Goal: Task Accomplishment & Management: Manage account settings

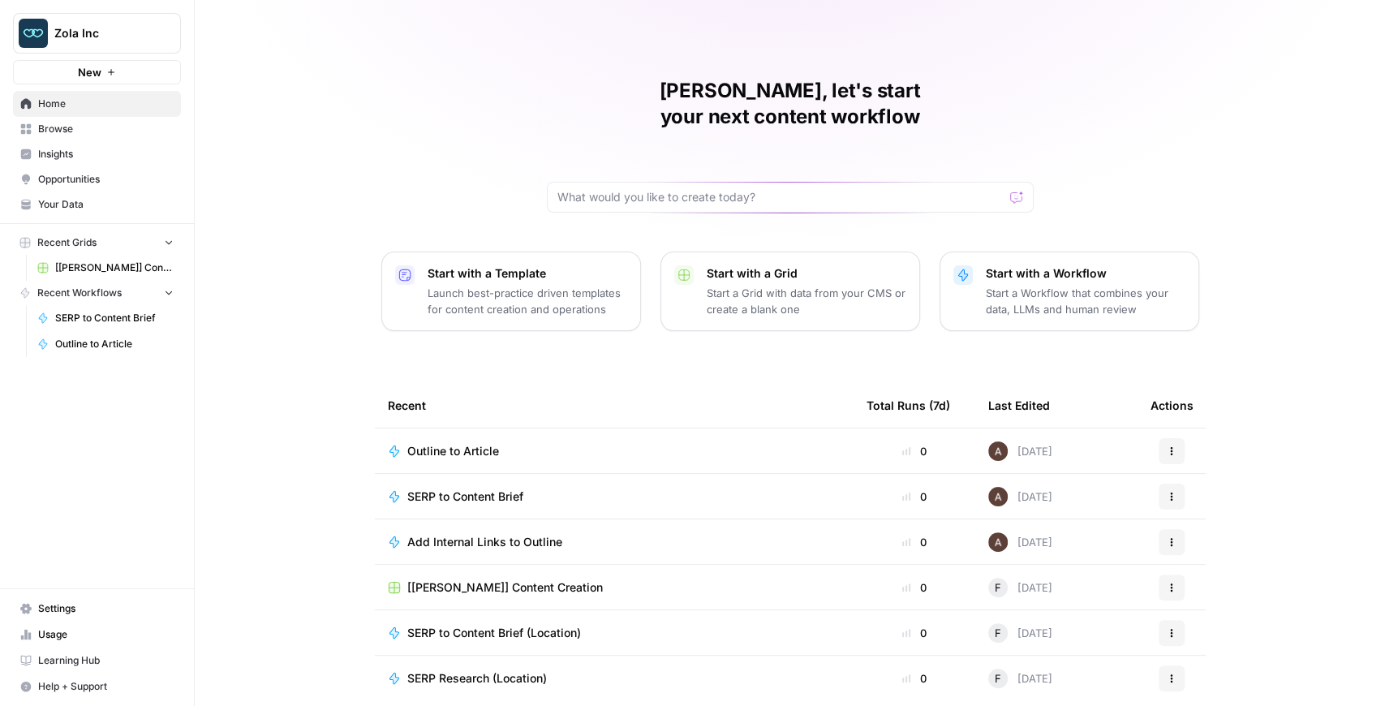
click at [96, 51] on button "Zola Inc" at bounding box center [97, 33] width 168 height 41
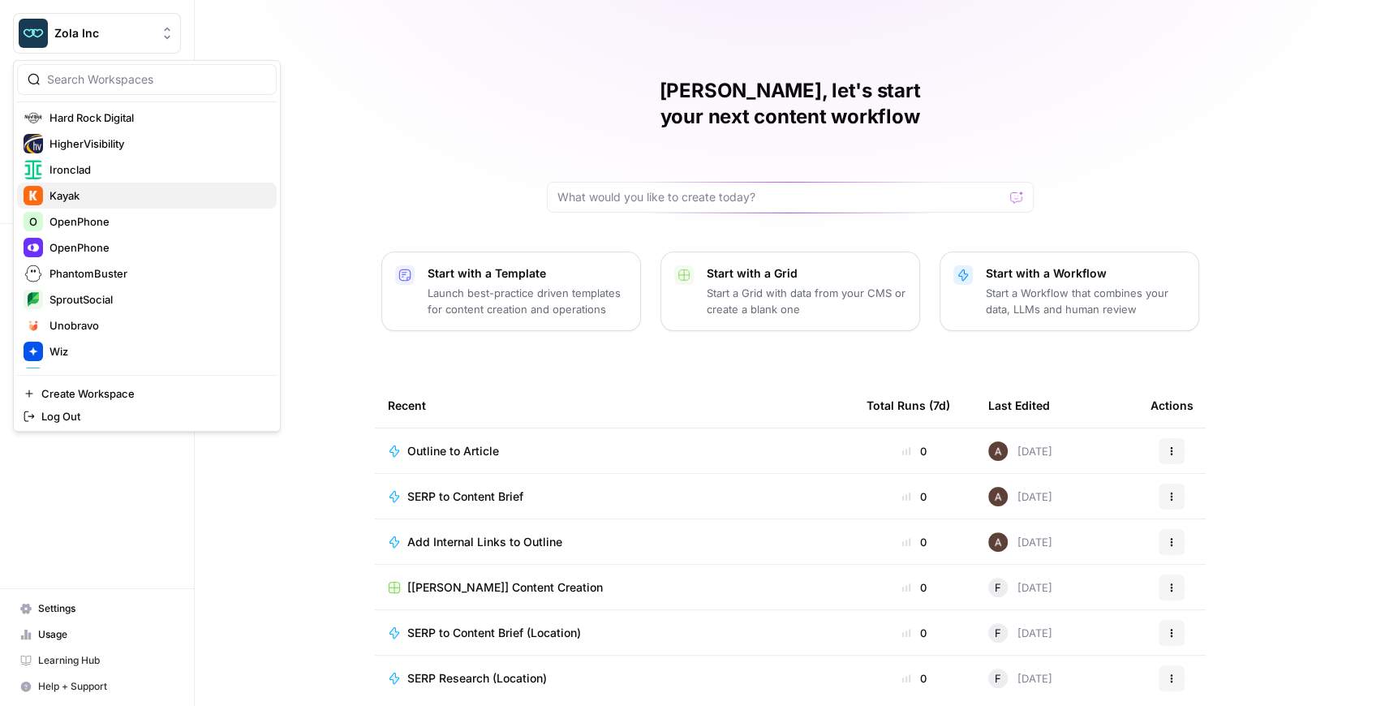
scroll to position [390, 0]
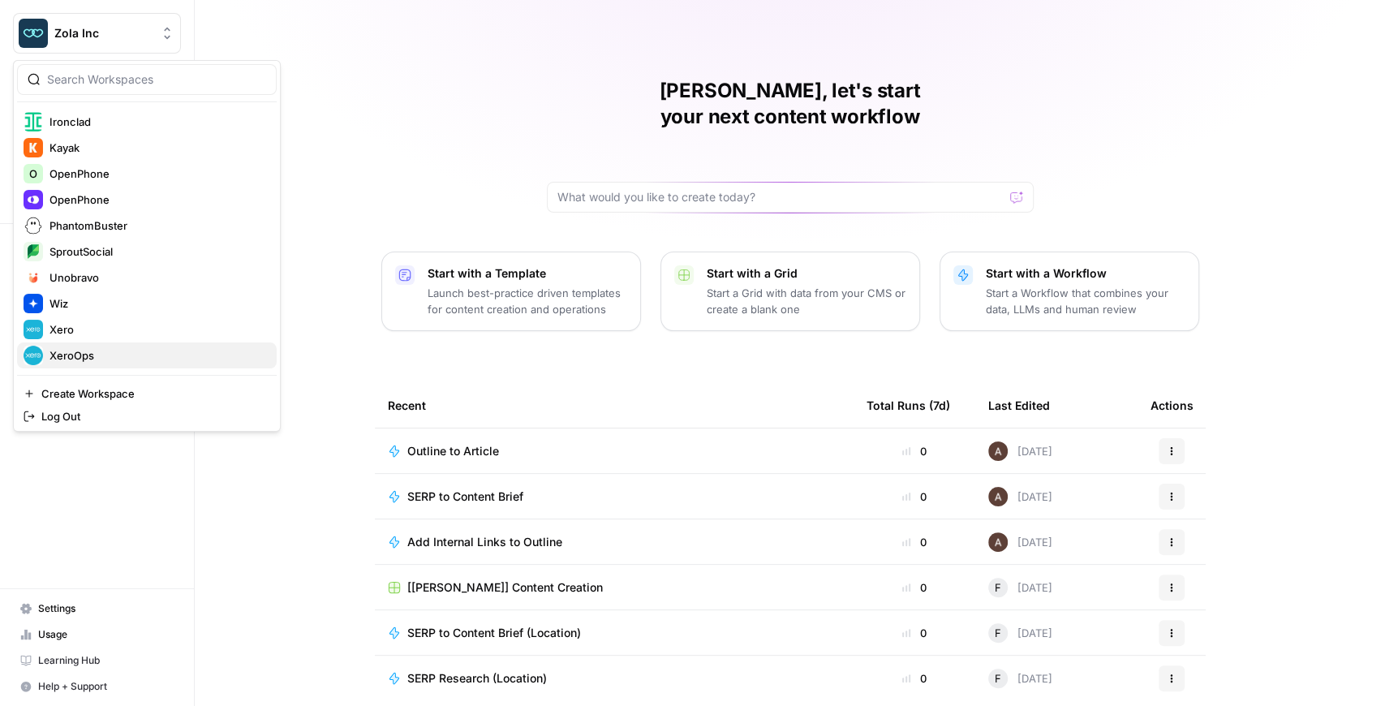
click at [106, 347] on span "XeroOps" at bounding box center [156, 355] width 214 height 16
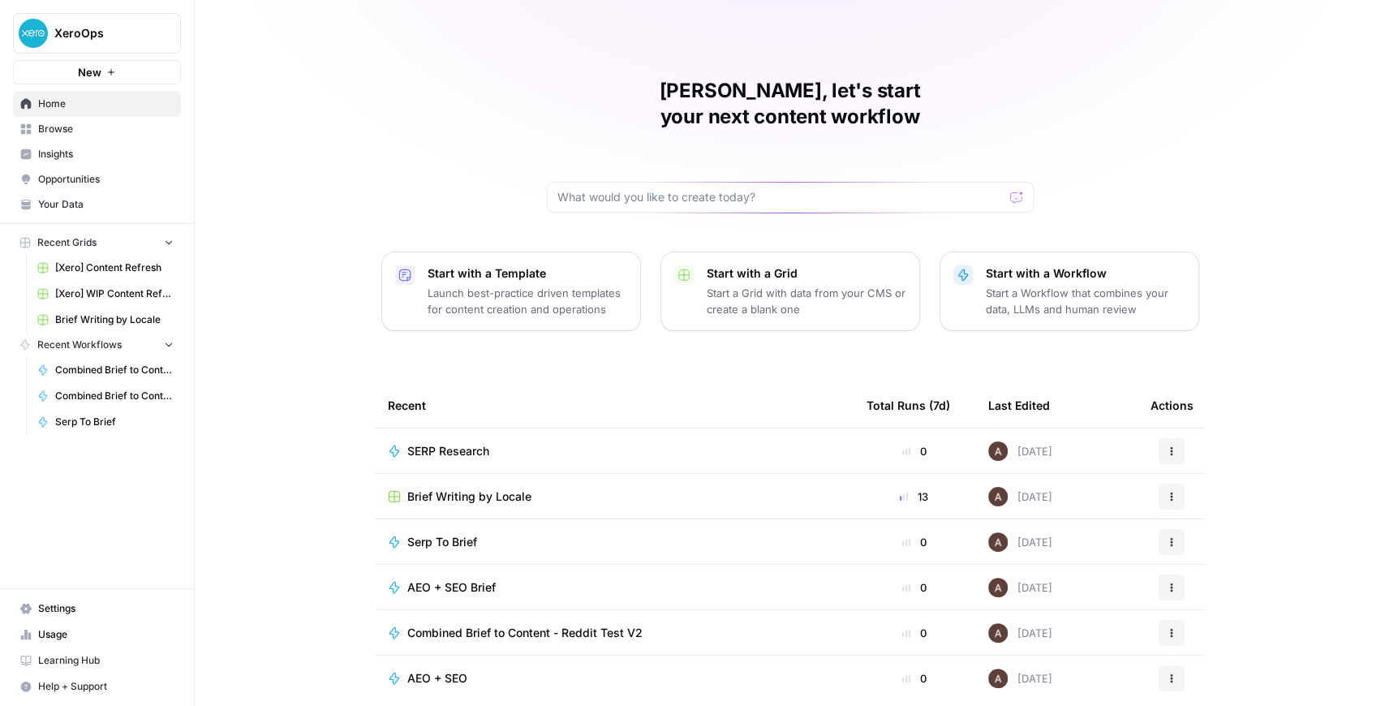
click at [155, 272] on span "[Xero] Content Refresh" at bounding box center [114, 267] width 118 height 15
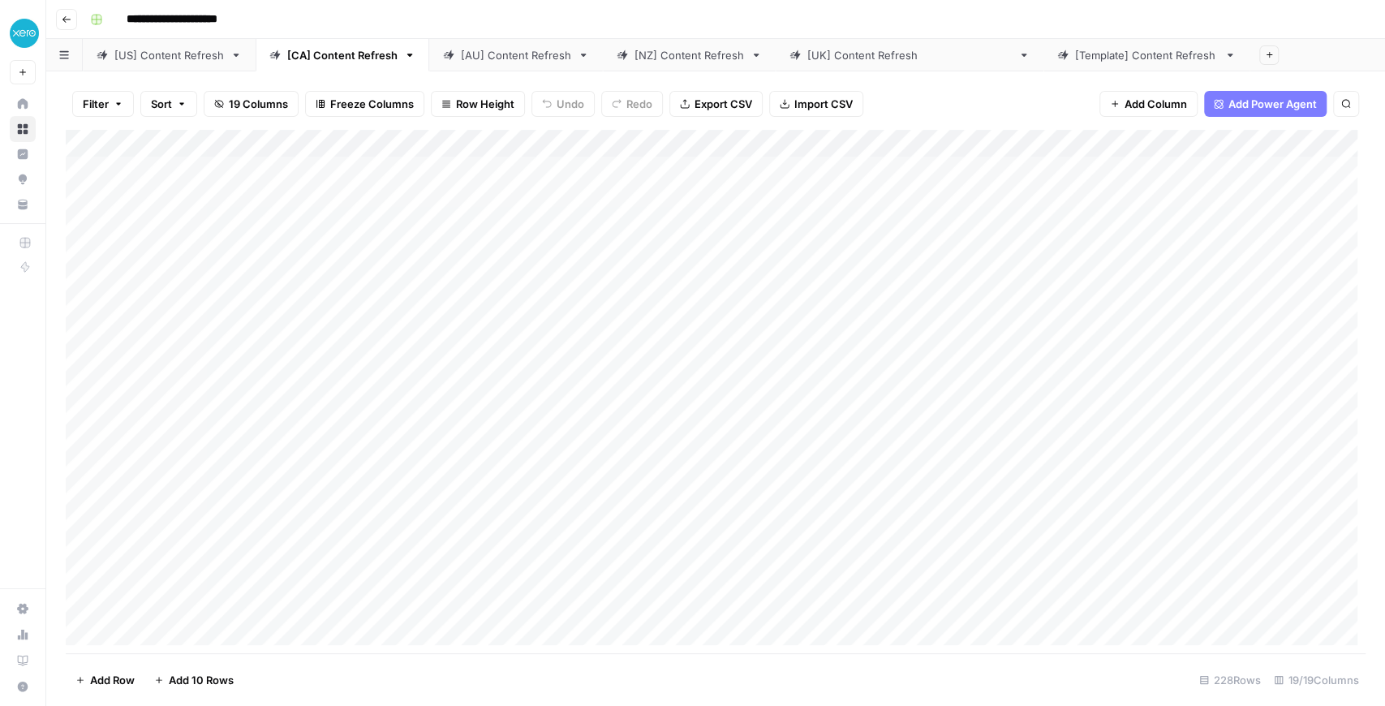
drag, startPoint x: 156, startPoint y: 264, endPoint x: 167, endPoint y: 256, distance: 13.5
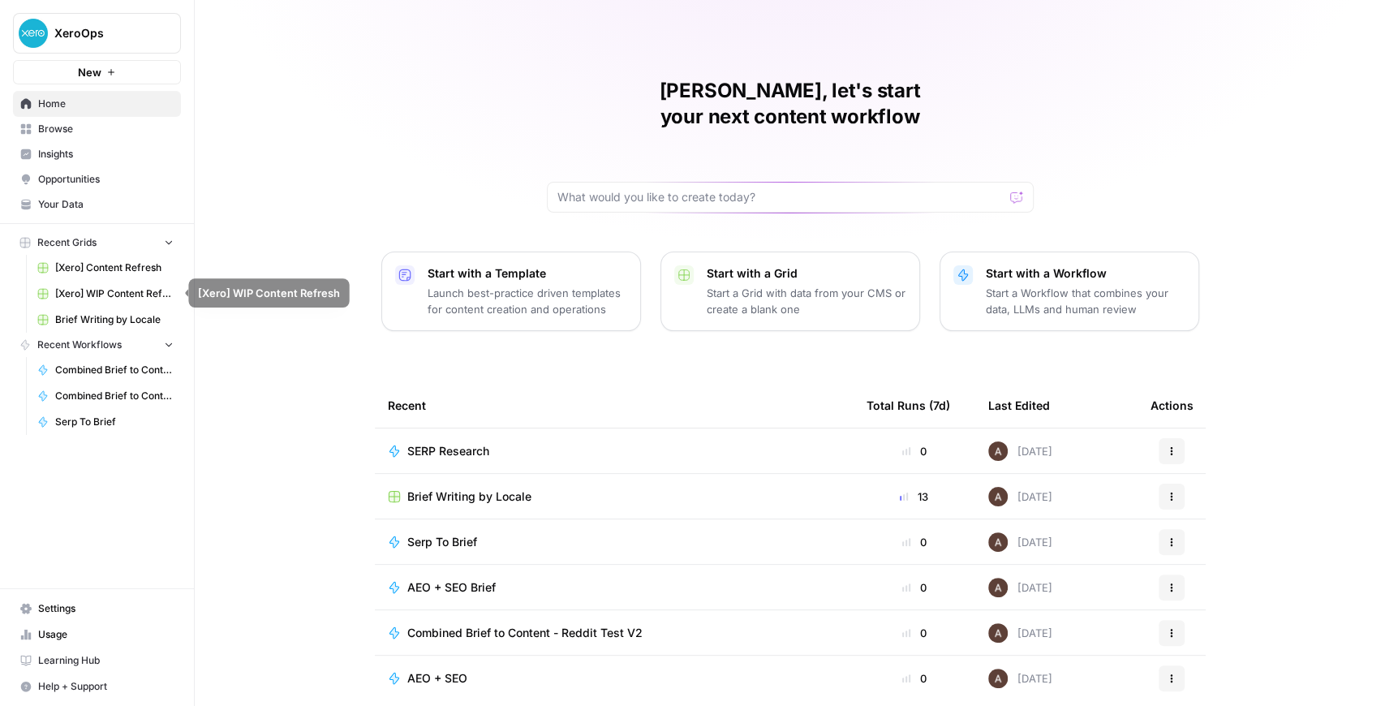
click at [132, 295] on span "[Xero] WIP Content Refresh" at bounding box center [114, 293] width 118 height 15
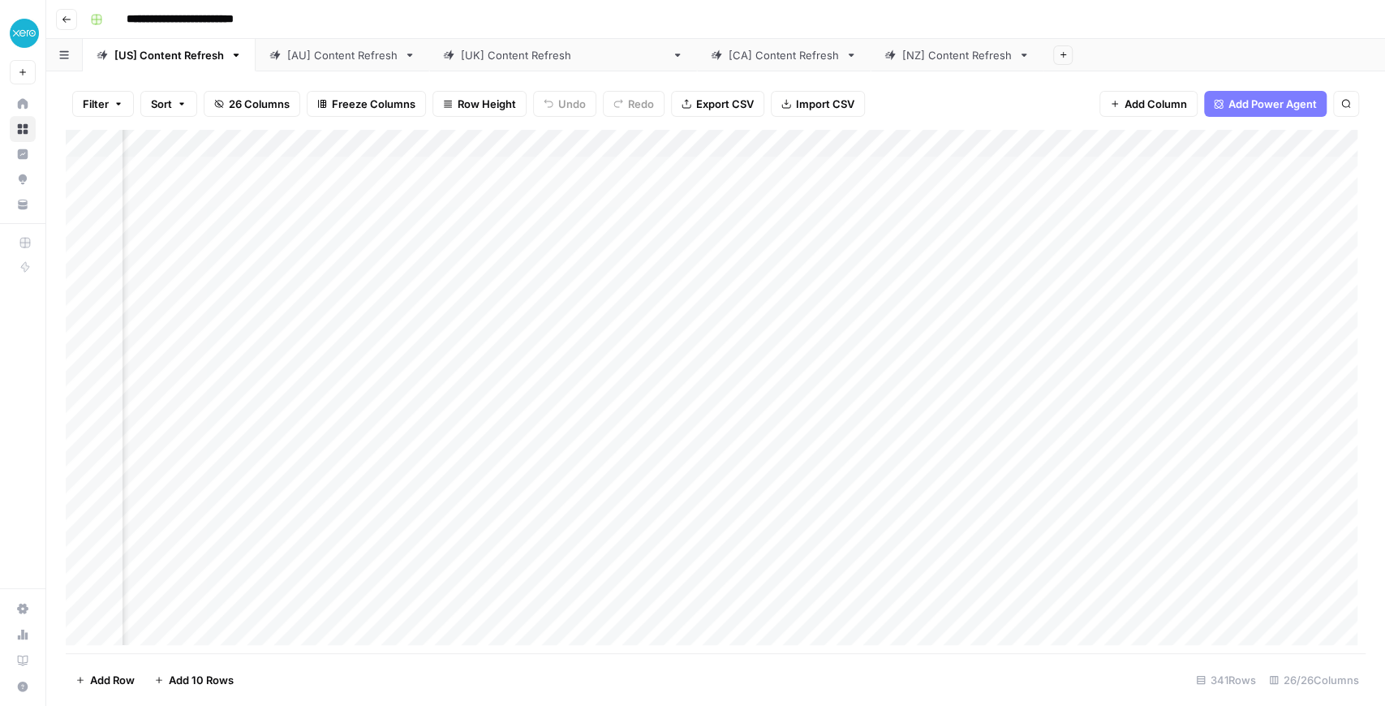
scroll to position [0, 2169]
drag, startPoint x: 712, startPoint y: 653, endPoint x: 690, endPoint y: 651, distance: 22.9
click at [690, 651] on div "Filter Sort 26 Columns Freeze Columns Row Height Undo Redo Export CSV Import CS…" at bounding box center [715, 388] width 1339 height 635
click at [616, 144] on div "Add Column" at bounding box center [716, 391] width 1300 height 523
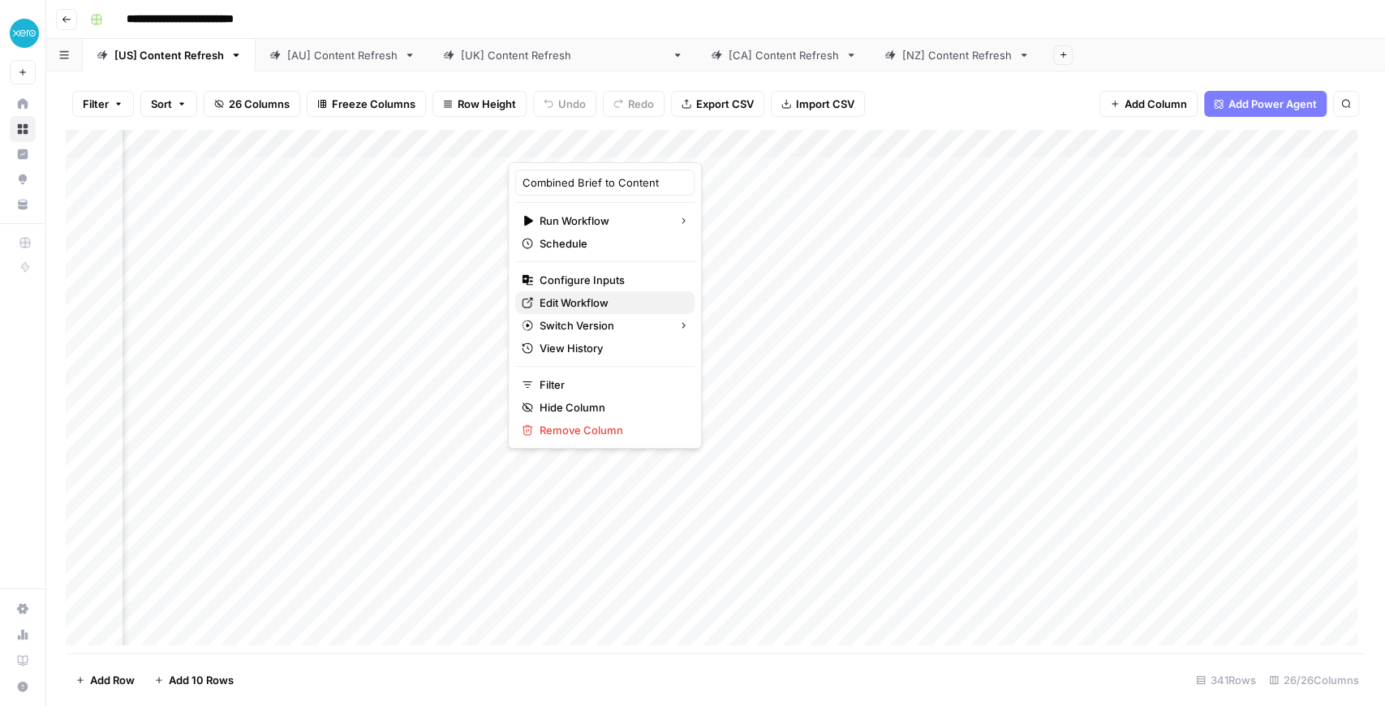
click at [564, 297] on span "Edit Workflow" at bounding box center [611, 303] width 142 height 16
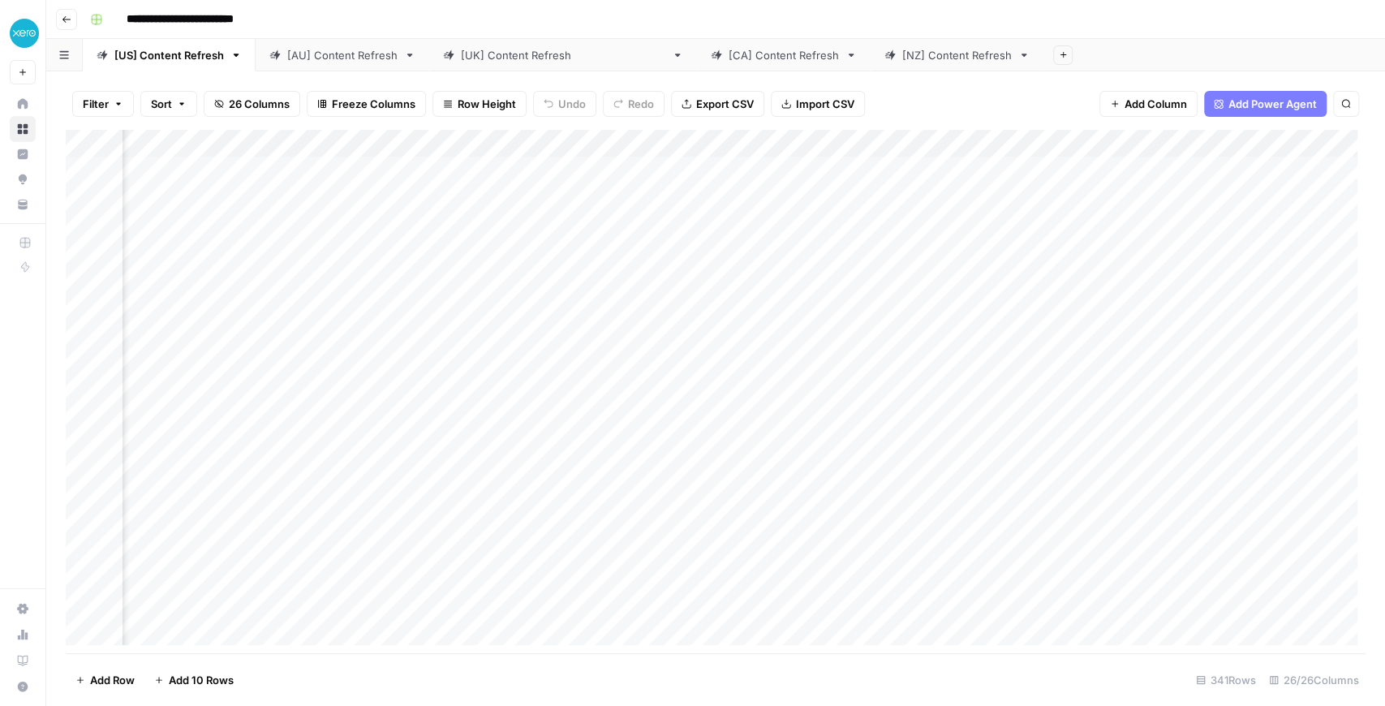
click at [621, 148] on div "Add Column" at bounding box center [716, 391] width 1300 height 523
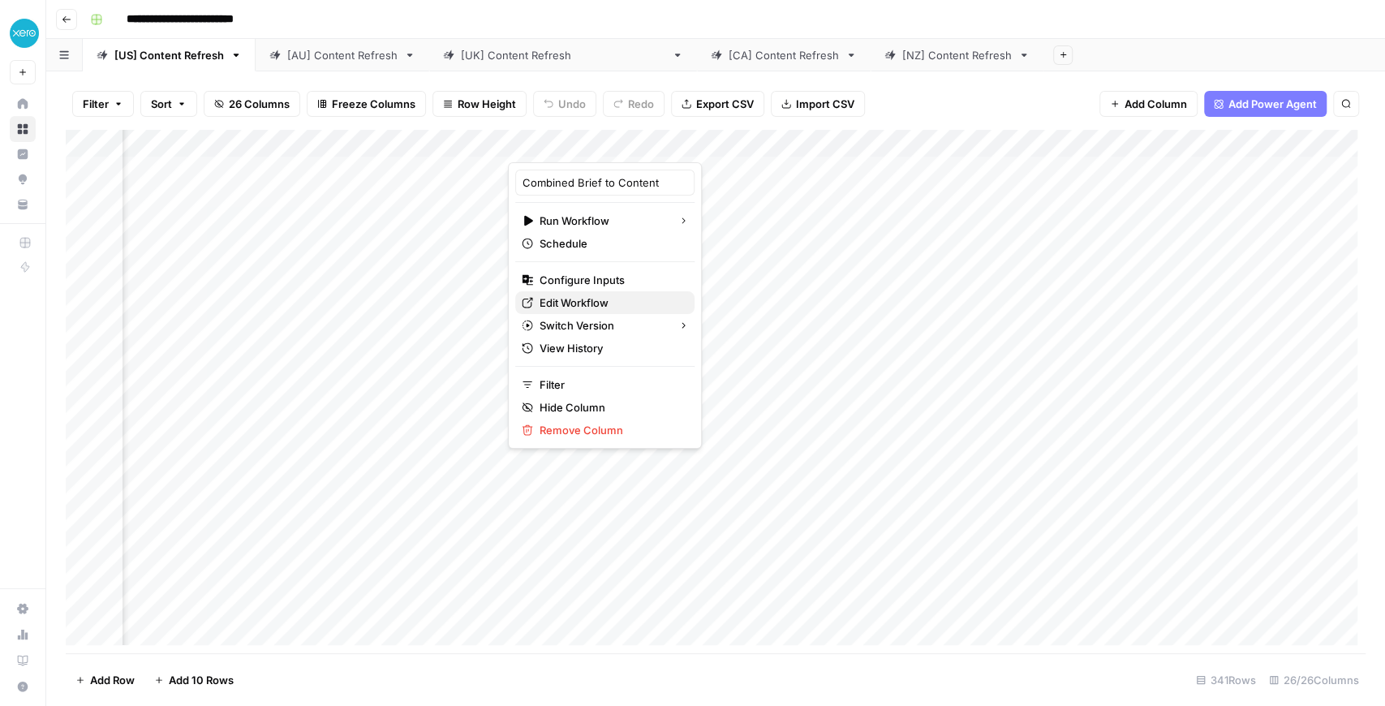
click at [592, 297] on span "Edit Workflow" at bounding box center [611, 303] width 142 height 16
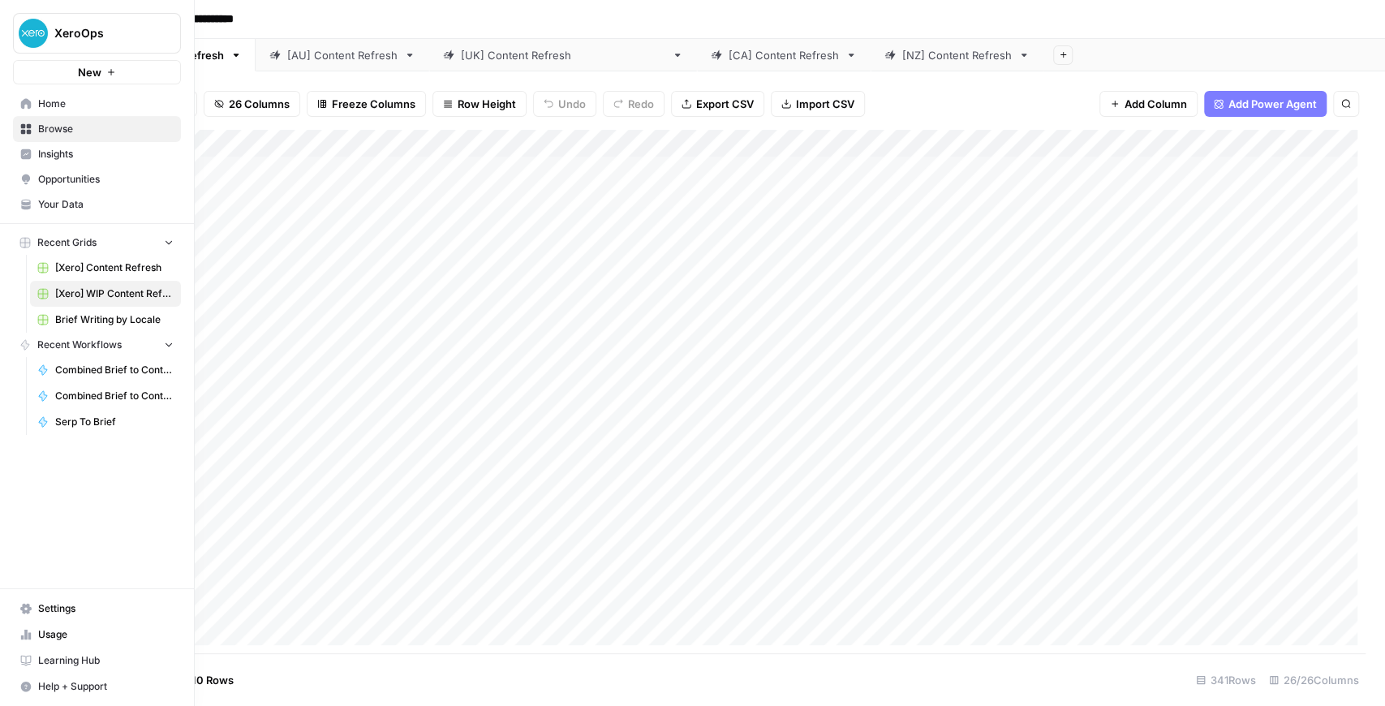
click at [127, 28] on span "XeroOps" at bounding box center [103, 33] width 98 height 16
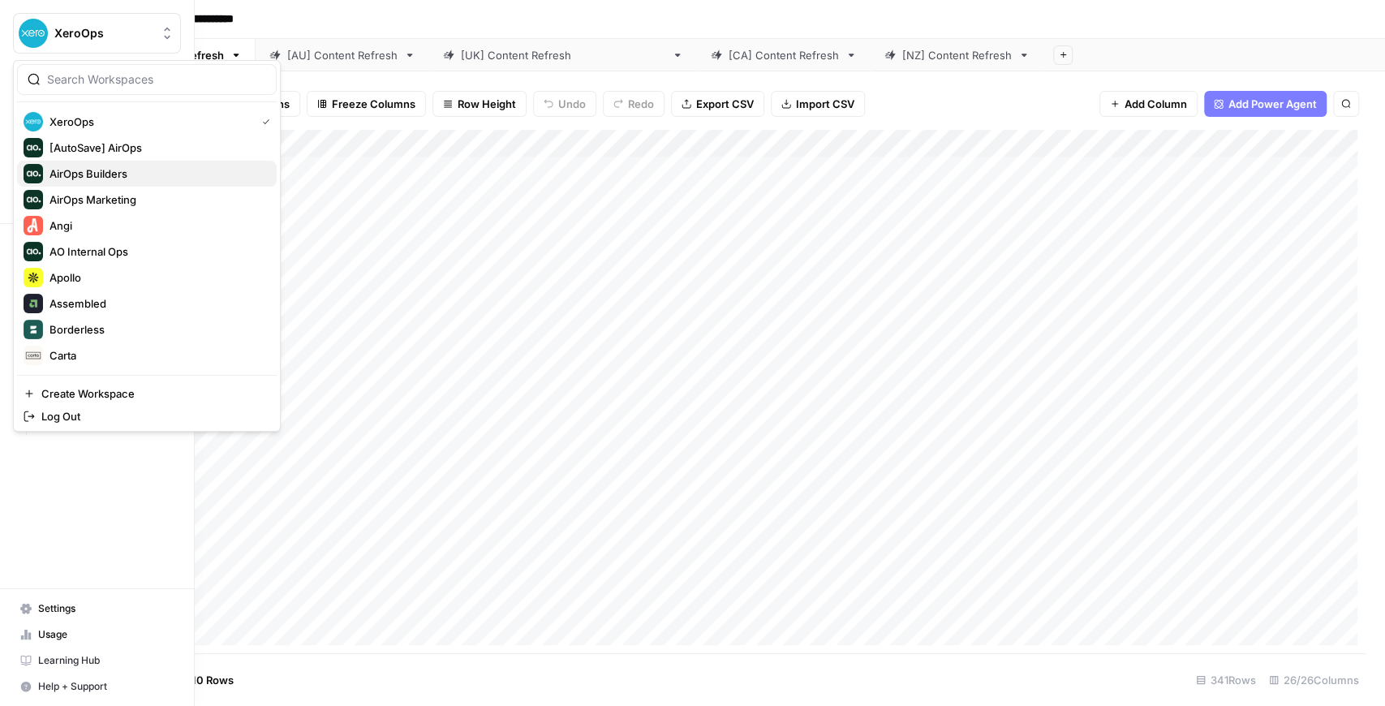
click at [128, 175] on span "AirOps Builders" at bounding box center [156, 174] width 214 height 16
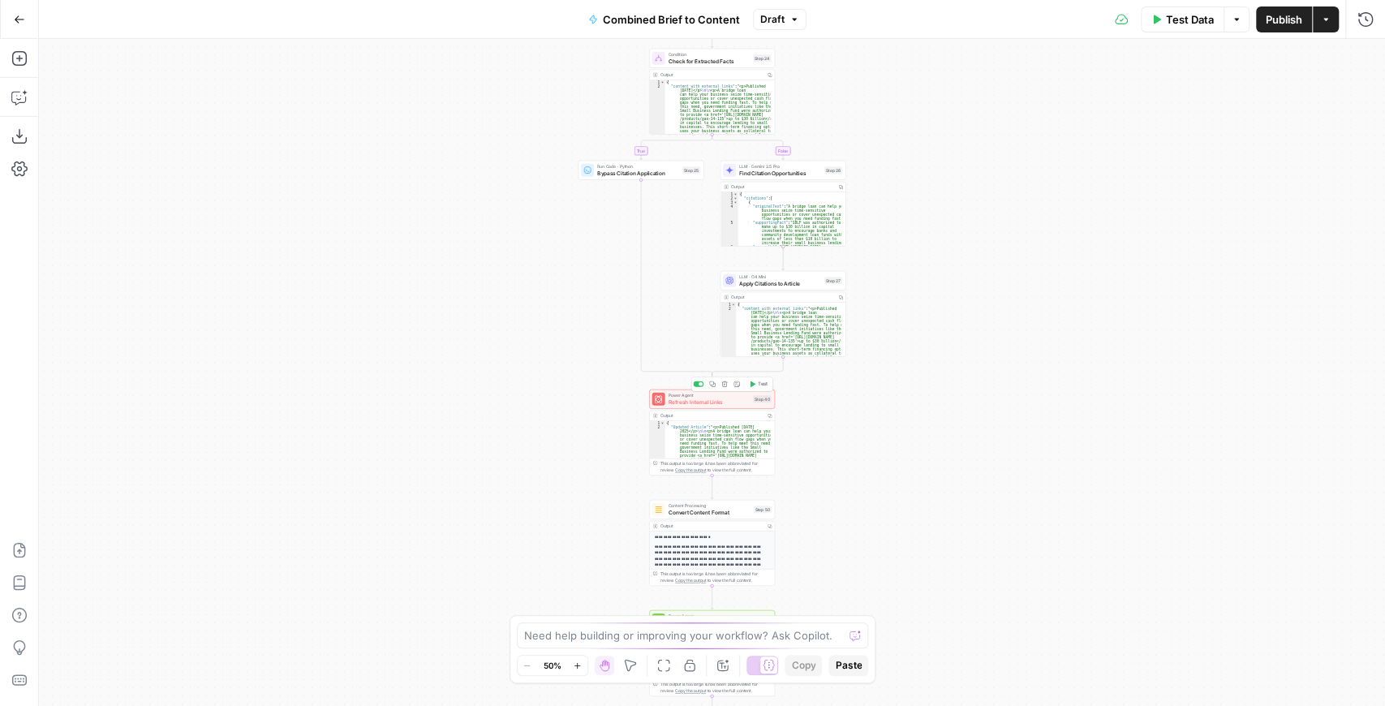
click at [705, 403] on span "Refresh Internal Links" at bounding box center [710, 402] width 82 height 8
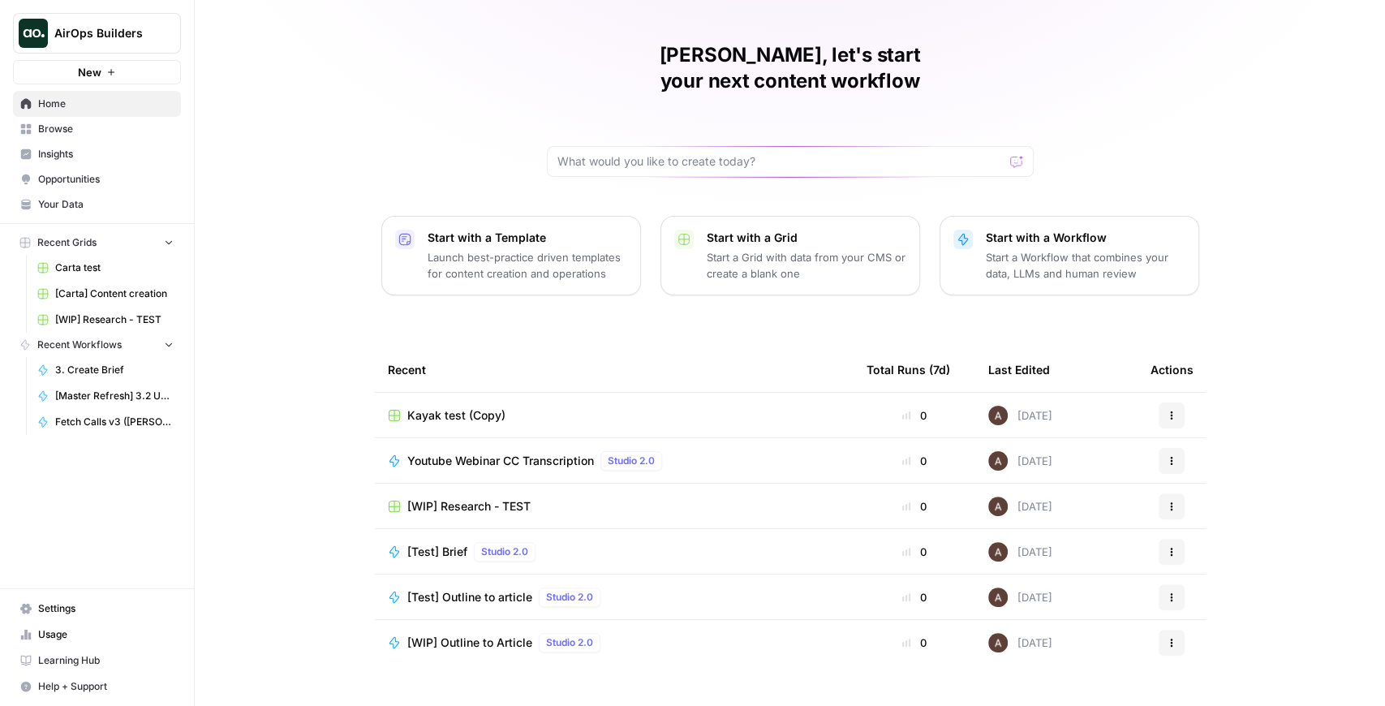
scroll to position [39, 0]
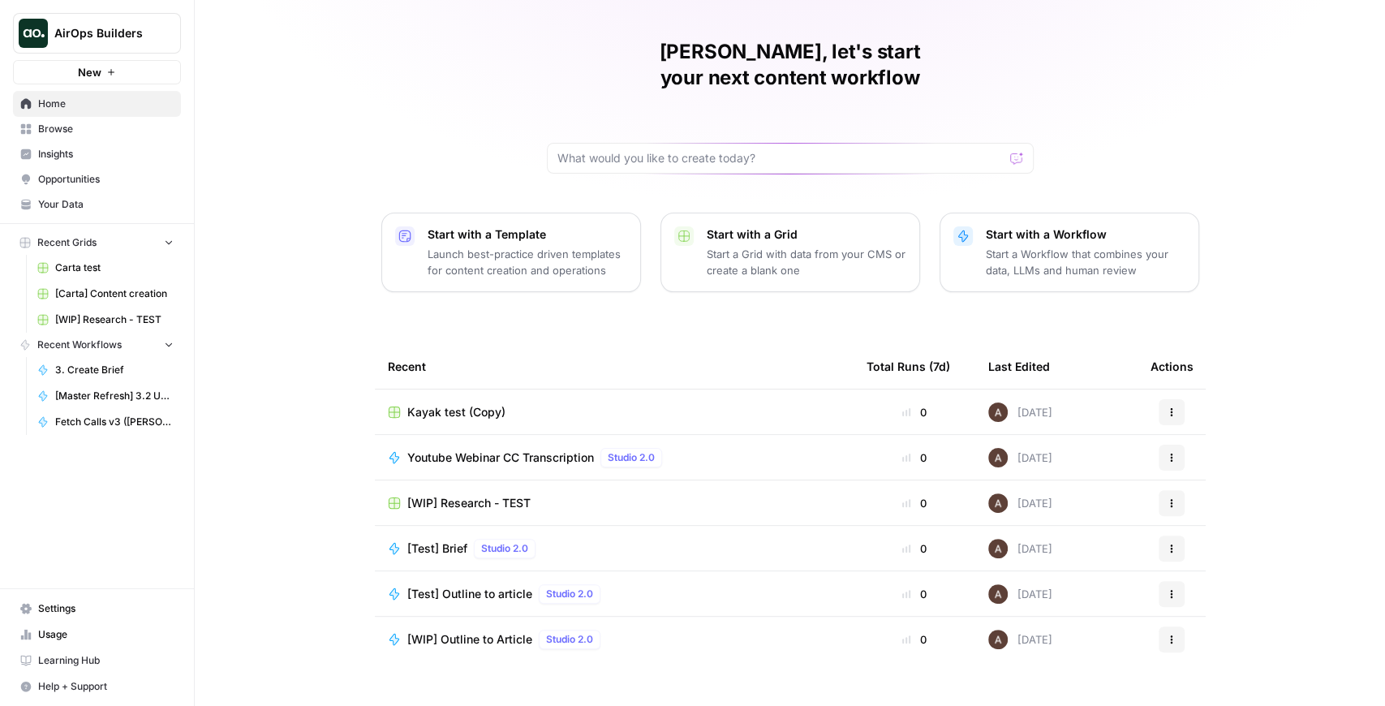
click at [441, 586] on span "[Test] Outline to article" at bounding box center [469, 594] width 125 height 16
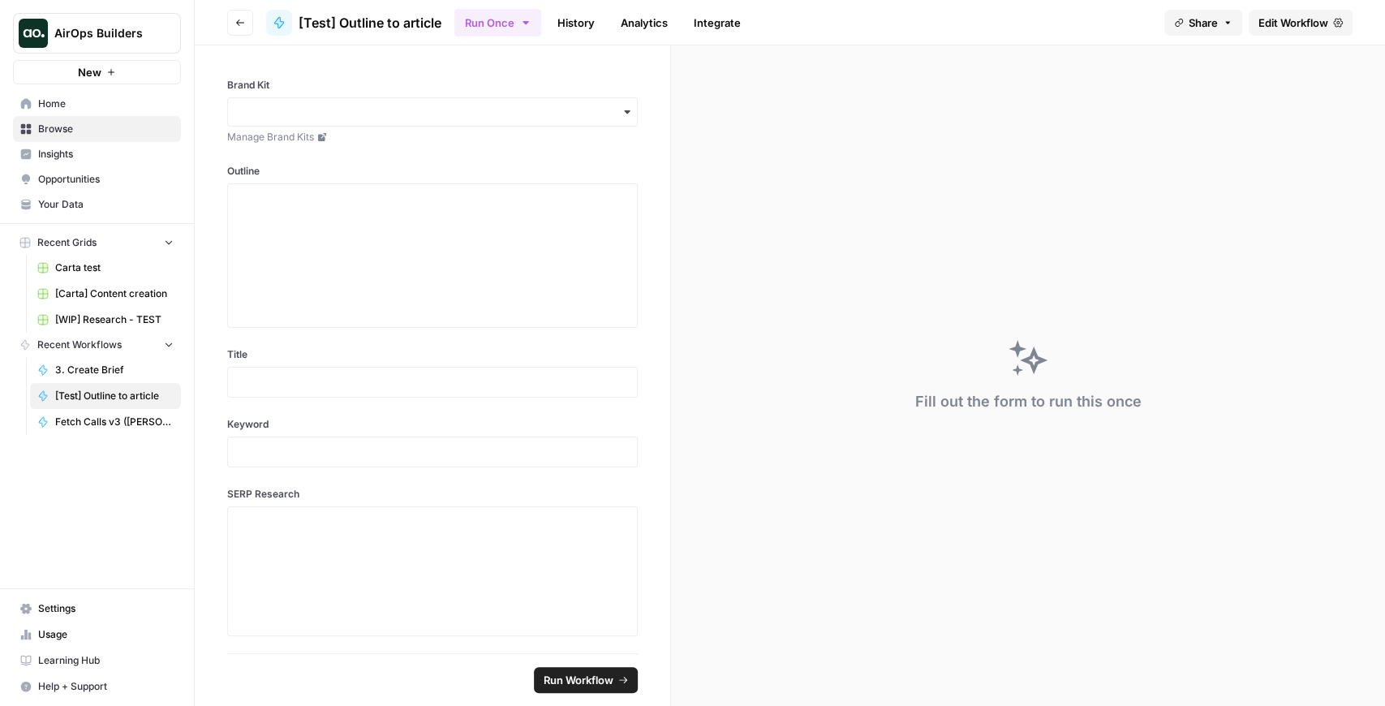
click at [1272, 24] on span "Edit Workflow" at bounding box center [1294, 23] width 70 height 16
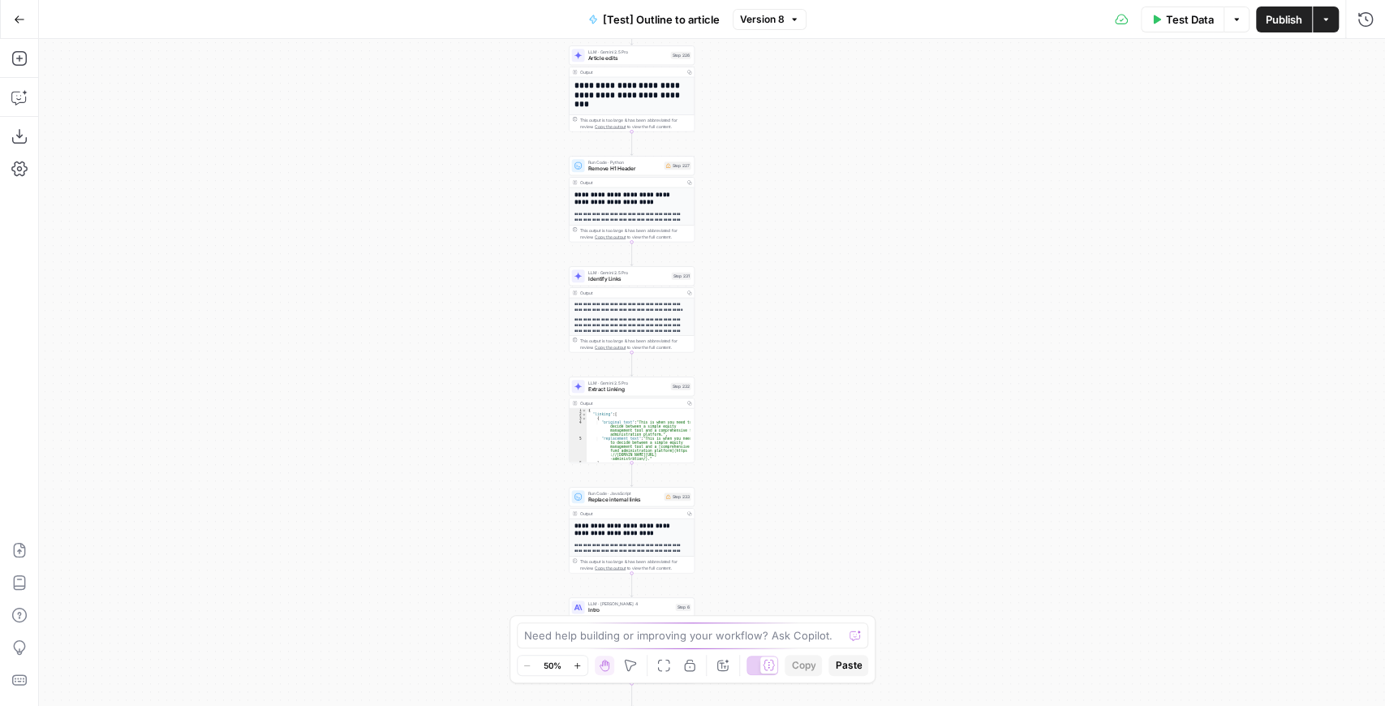
drag, startPoint x: 856, startPoint y: 330, endPoint x: 740, endPoint y: 213, distance: 165.3
click at [743, 216] on div "**********" at bounding box center [712, 372] width 1346 height 667
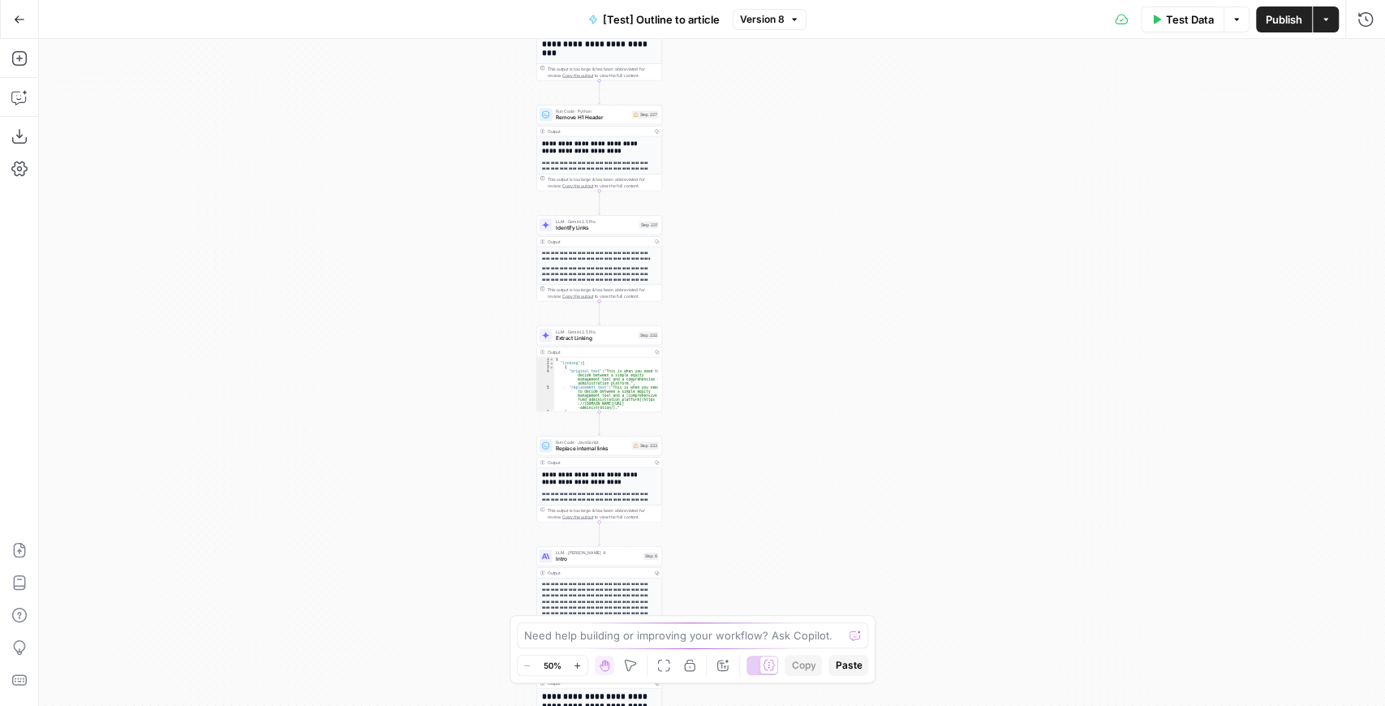
drag, startPoint x: 760, startPoint y: 341, endPoint x: 672, endPoint y: 146, distance: 213.9
click at [729, 156] on div "**********" at bounding box center [712, 372] width 1346 height 667
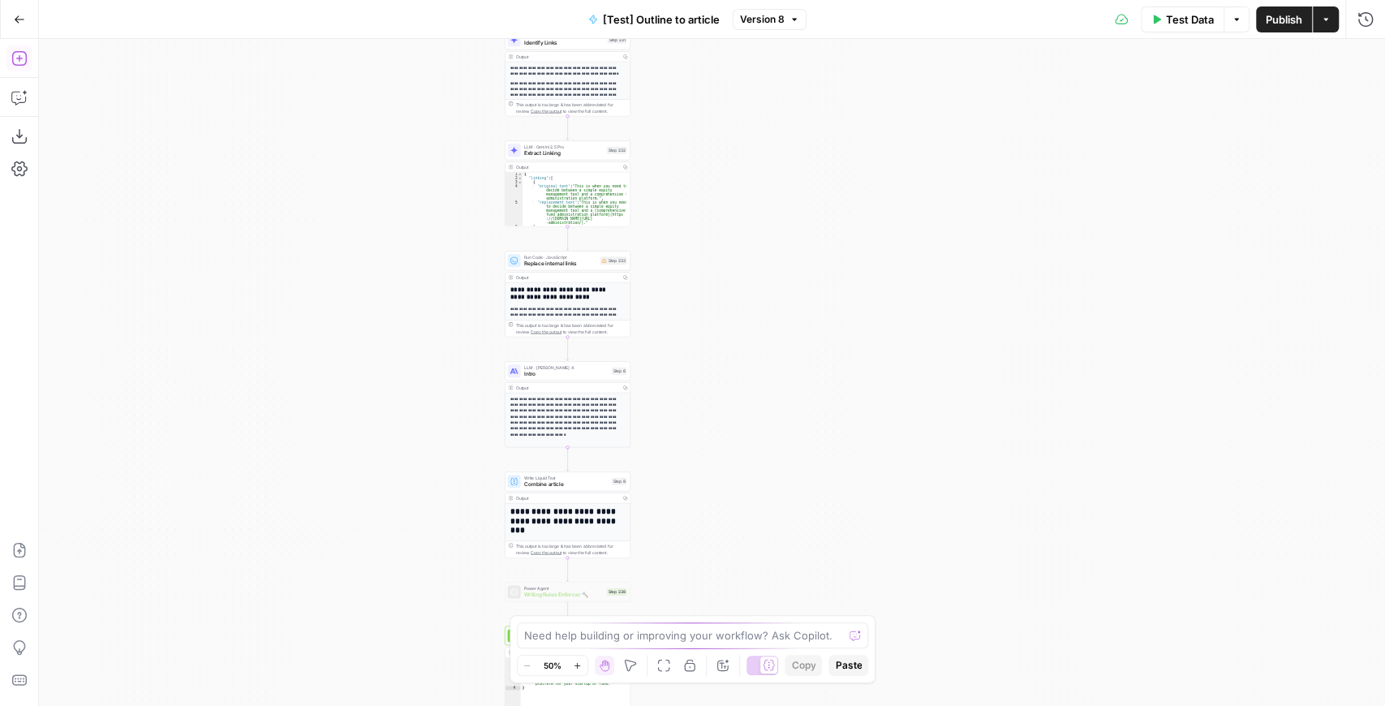
click at [28, 60] on button "Add Steps" at bounding box center [19, 58] width 26 height 26
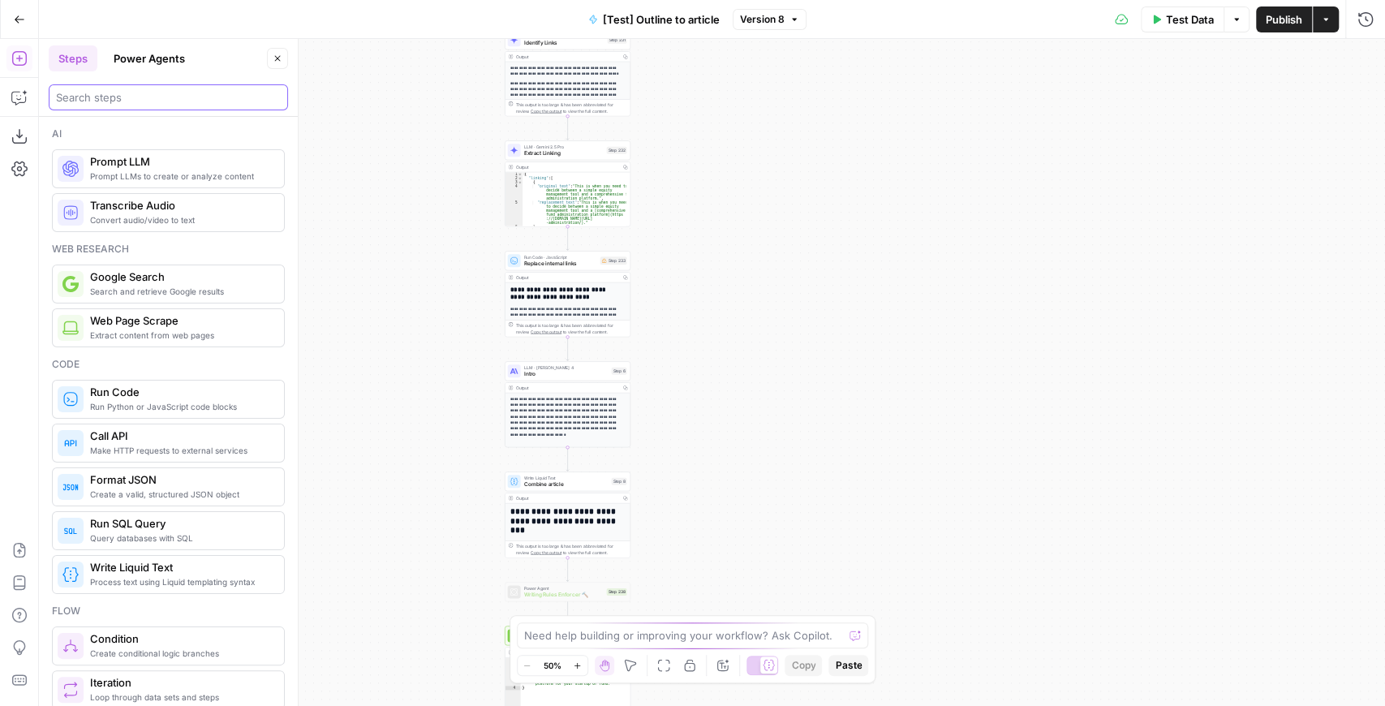
click at [144, 99] on input "search" at bounding box center [168, 97] width 225 height 16
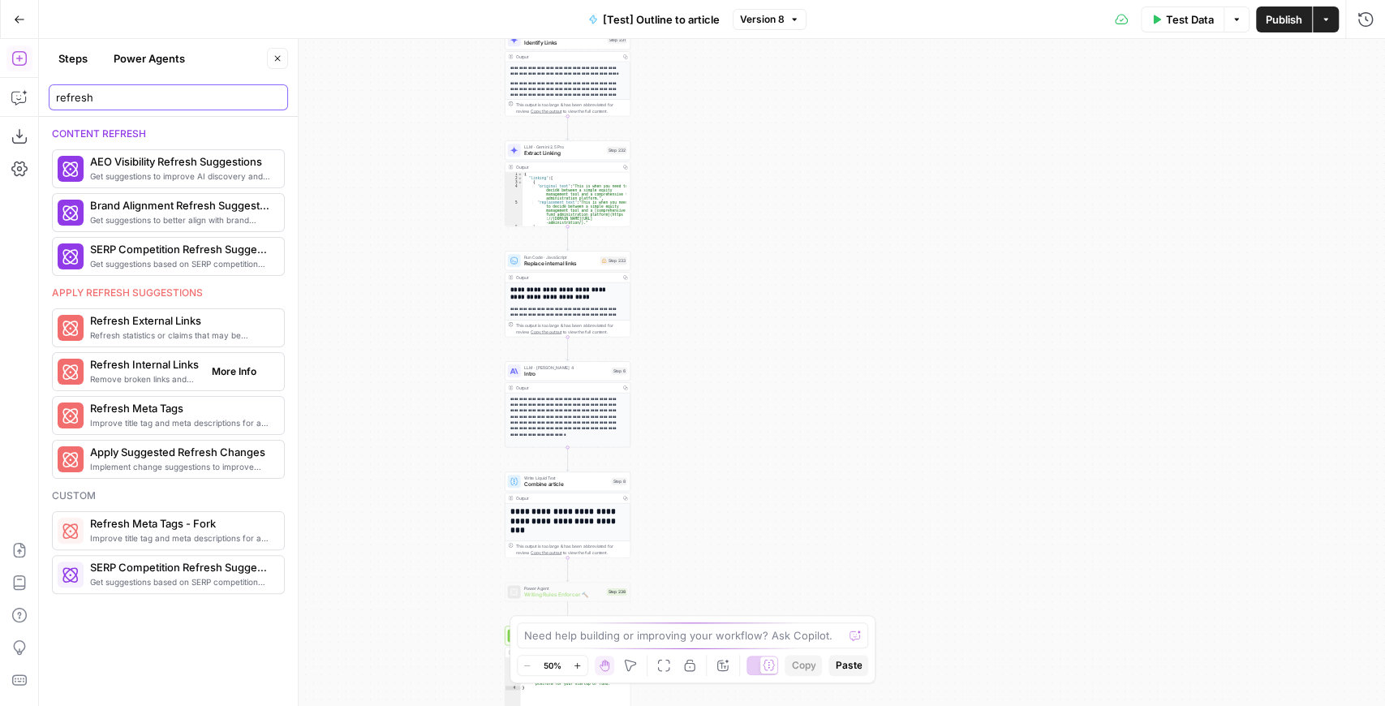
type input "refresh"
click at [174, 367] on span "Refresh Internal Links" at bounding box center [144, 364] width 109 height 16
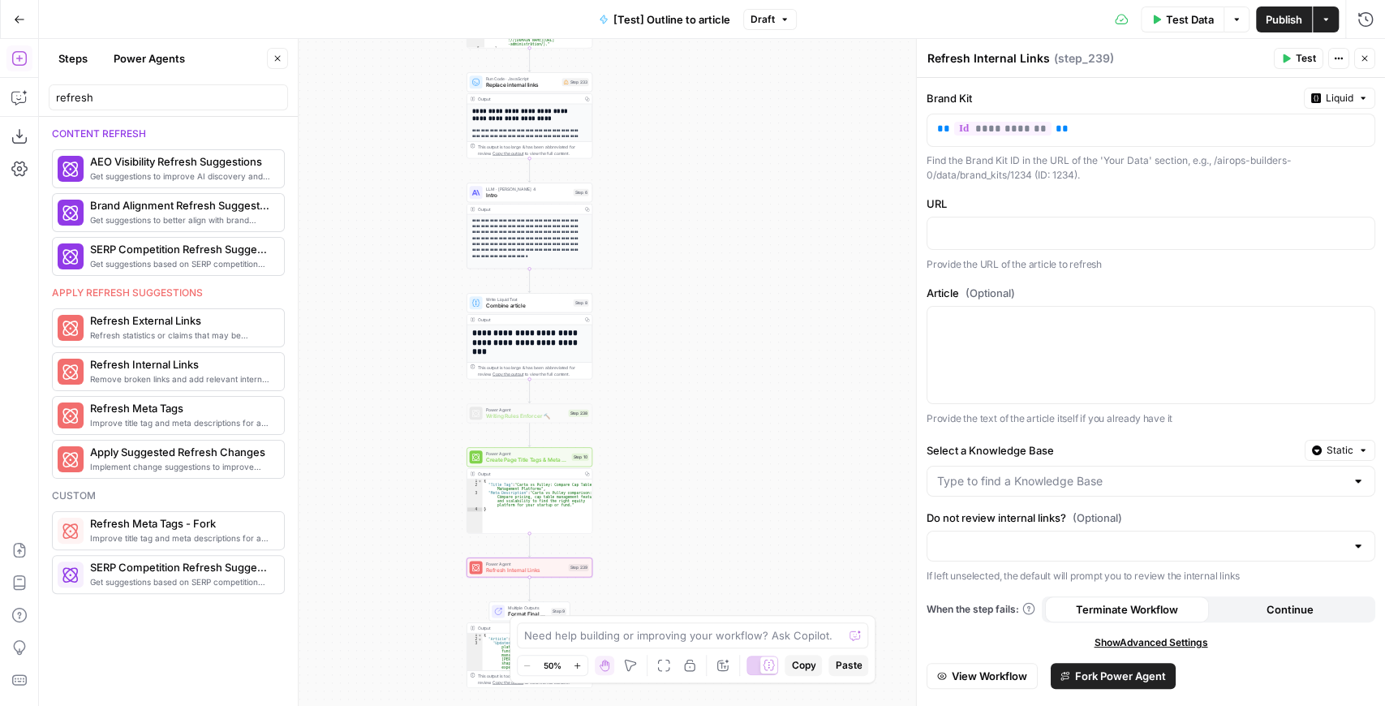
drag, startPoint x: 853, startPoint y: 316, endPoint x: 815, endPoint y: 138, distance: 182.6
click at [815, 138] on div "**********" at bounding box center [712, 372] width 1346 height 667
click at [24, 19] on icon "button" at bounding box center [19, 19] width 11 height 11
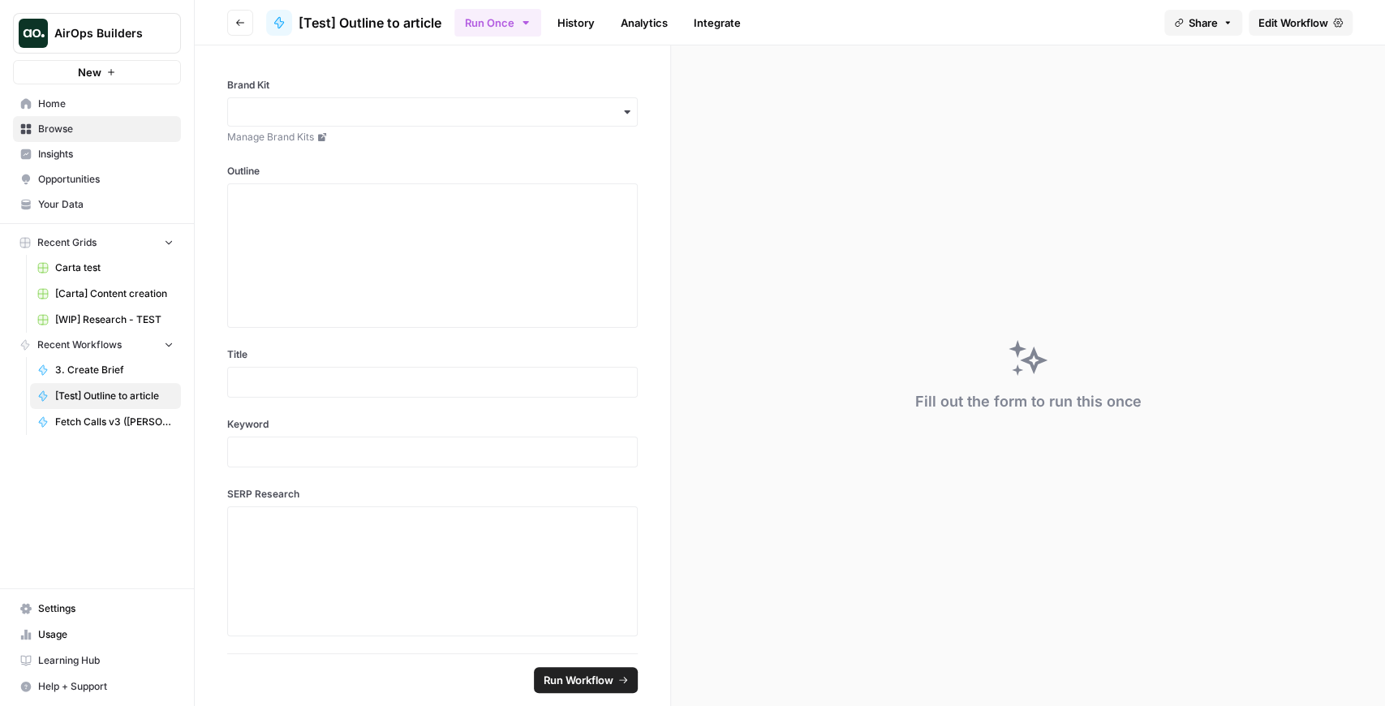
click at [39, 27] on img "Workspace: AirOps Builders" at bounding box center [33, 33] width 29 height 29
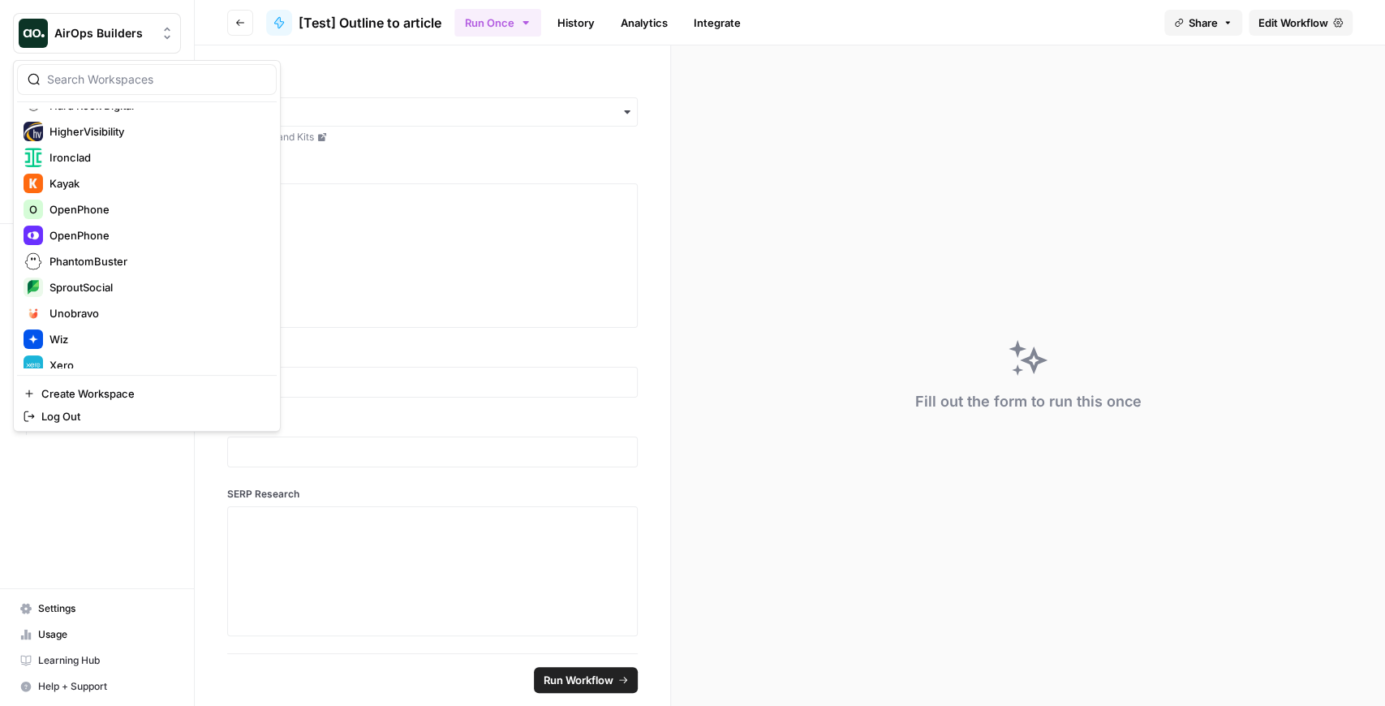
scroll to position [390, 0]
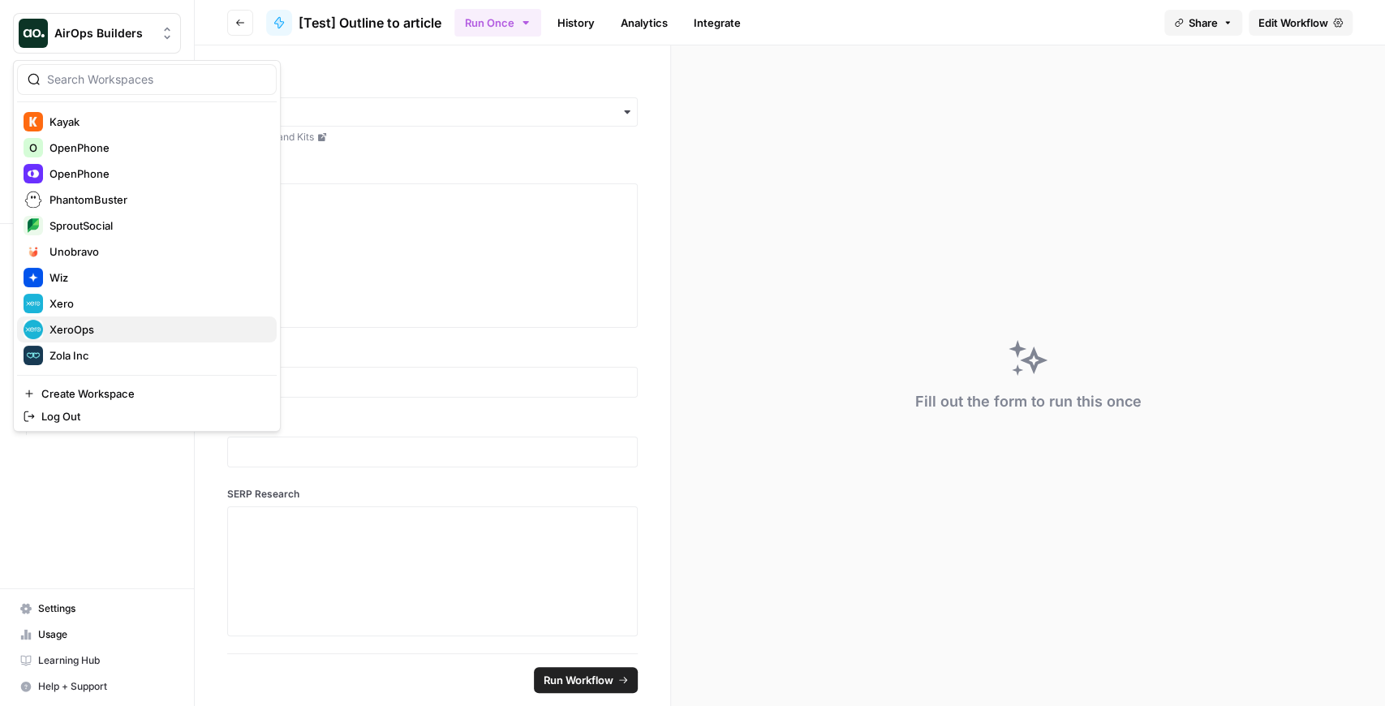
click at [70, 326] on span "XeroOps" at bounding box center [156, 329] width 214 height 16
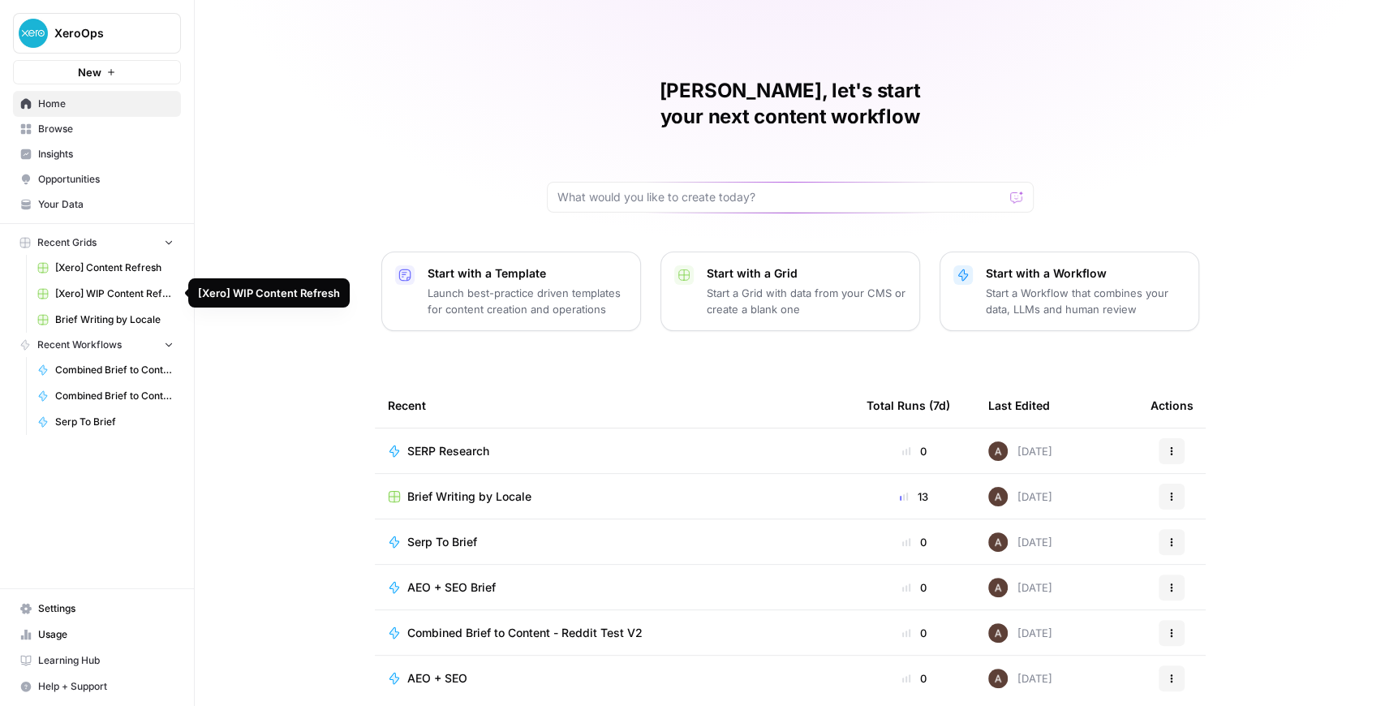
click at [123, 288] on span "[Xero] WIP Content Refresh" at bounding box center [114, 293] width 118 height 15
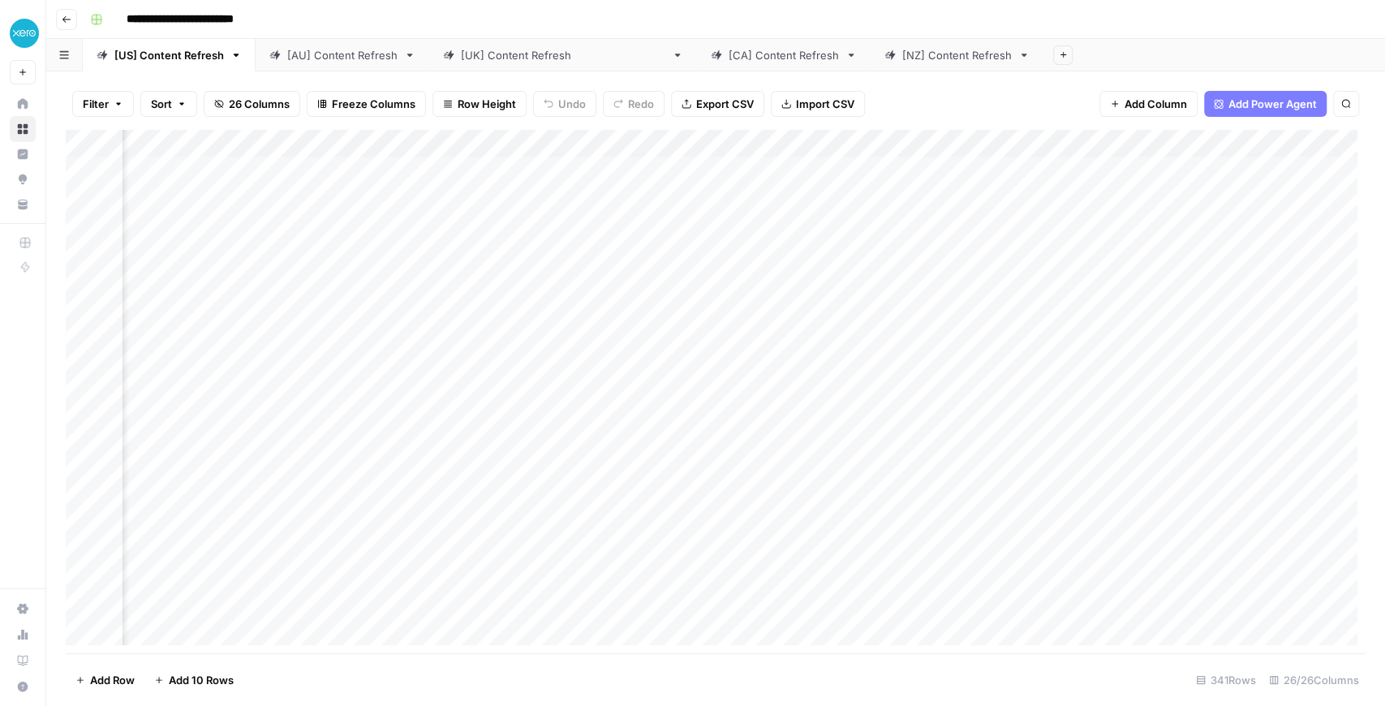
scroll to position [0, 1786]
click at [613, 141] on div "Add Column" at bounding box center [716, 391] width 1300 height 523
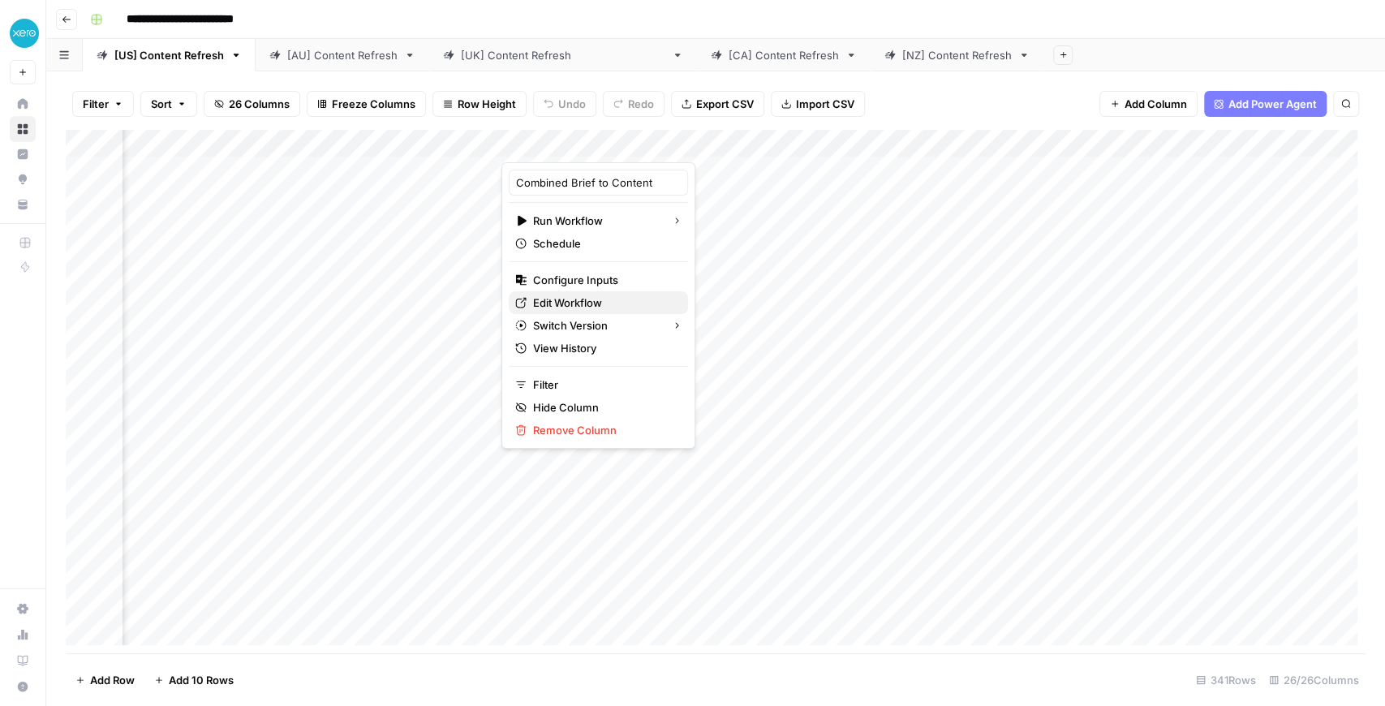
click at [562, 298] on span "Edit Workflow" at bounding box center [604, 303] width 142 height 16
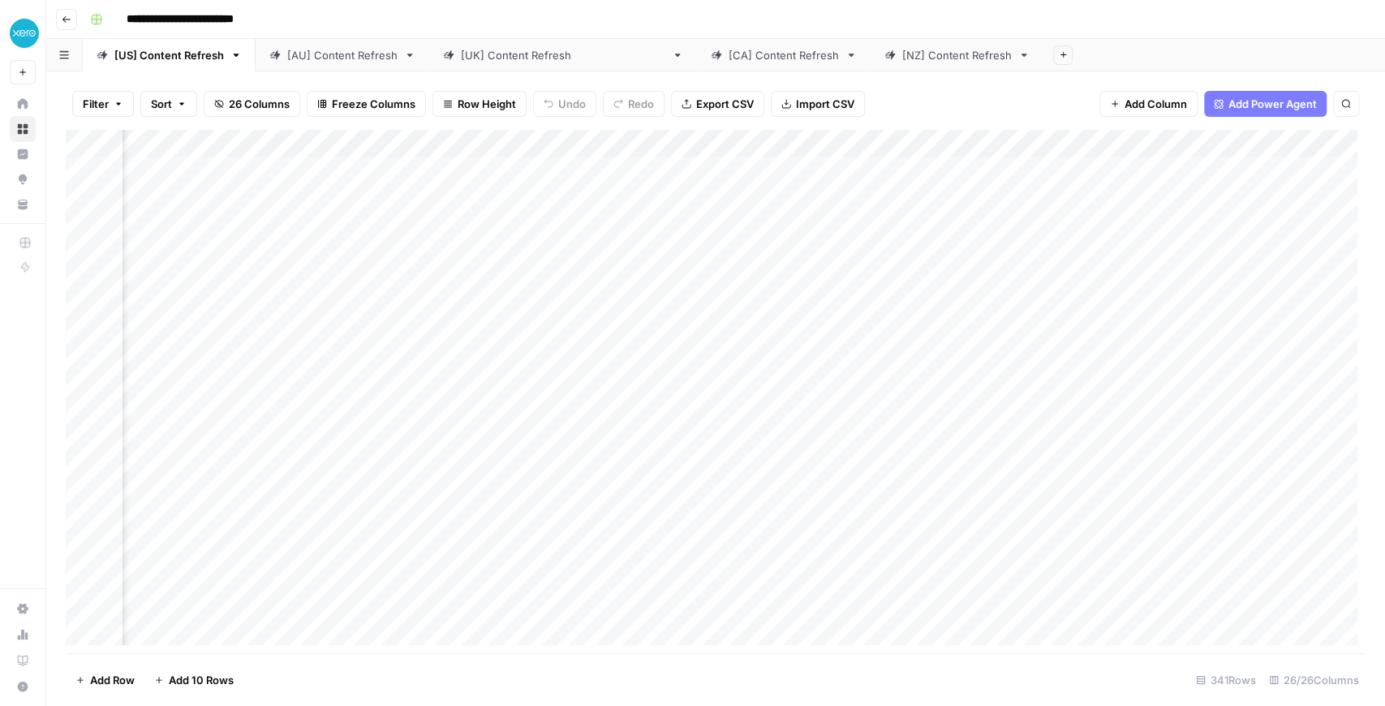
click at [28, 26] on img "Workspace: XeroOps" at bounding box center [24, 33] width 29 height 29
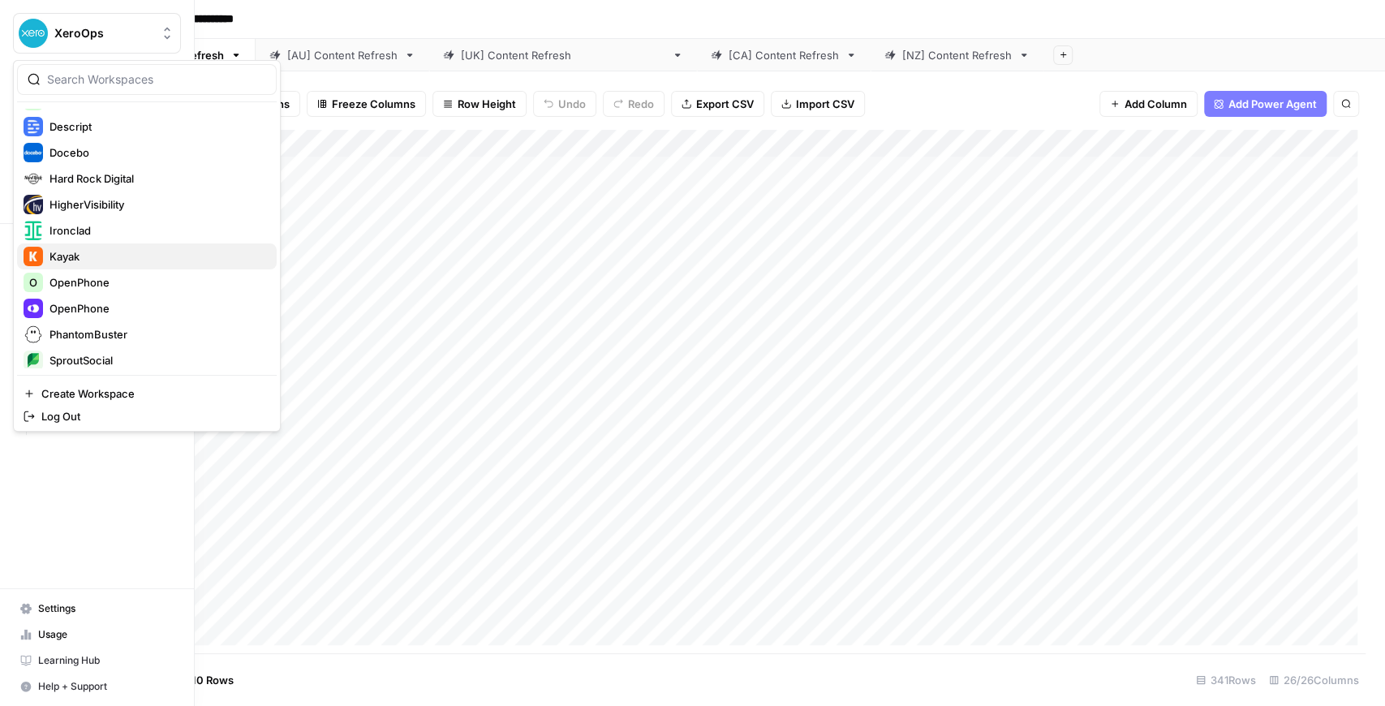
scroll to position [281, 0]
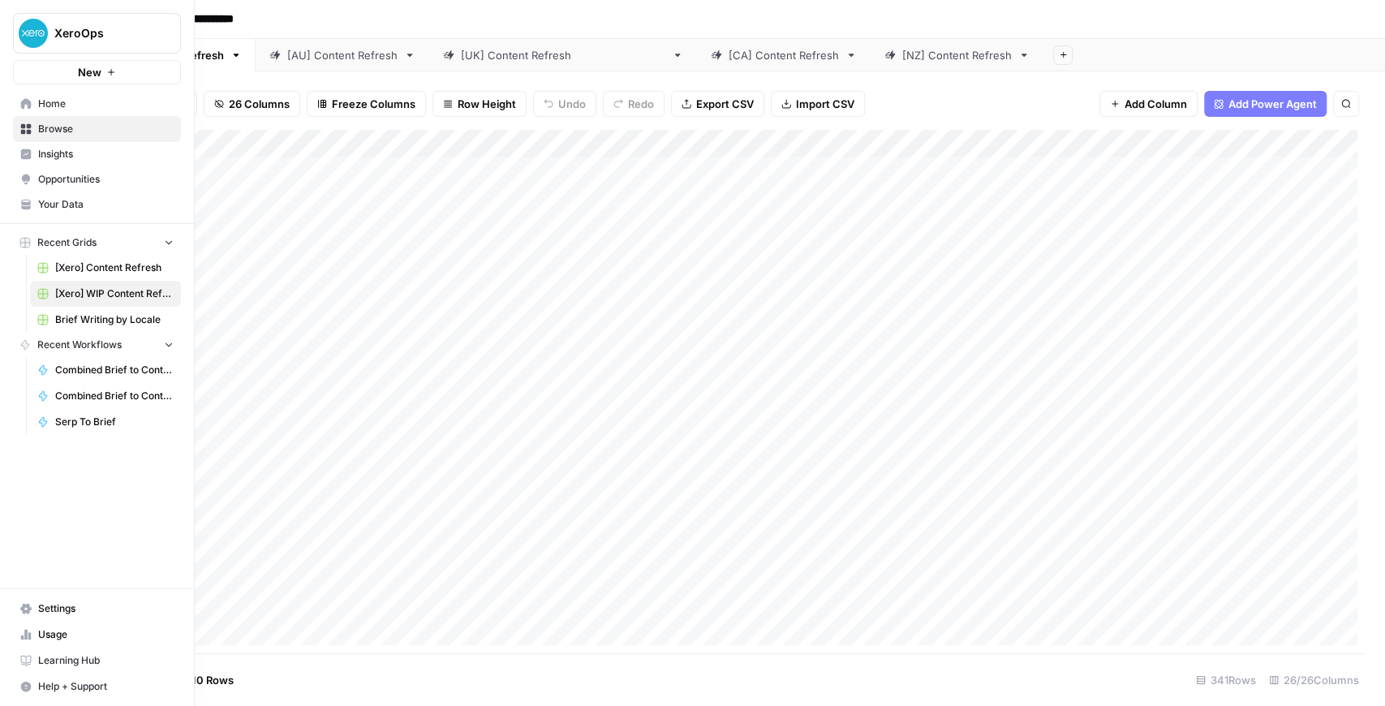
click at [58, 45] on button "XeroOps" at bounding box center [97, 33] width 168 height 41
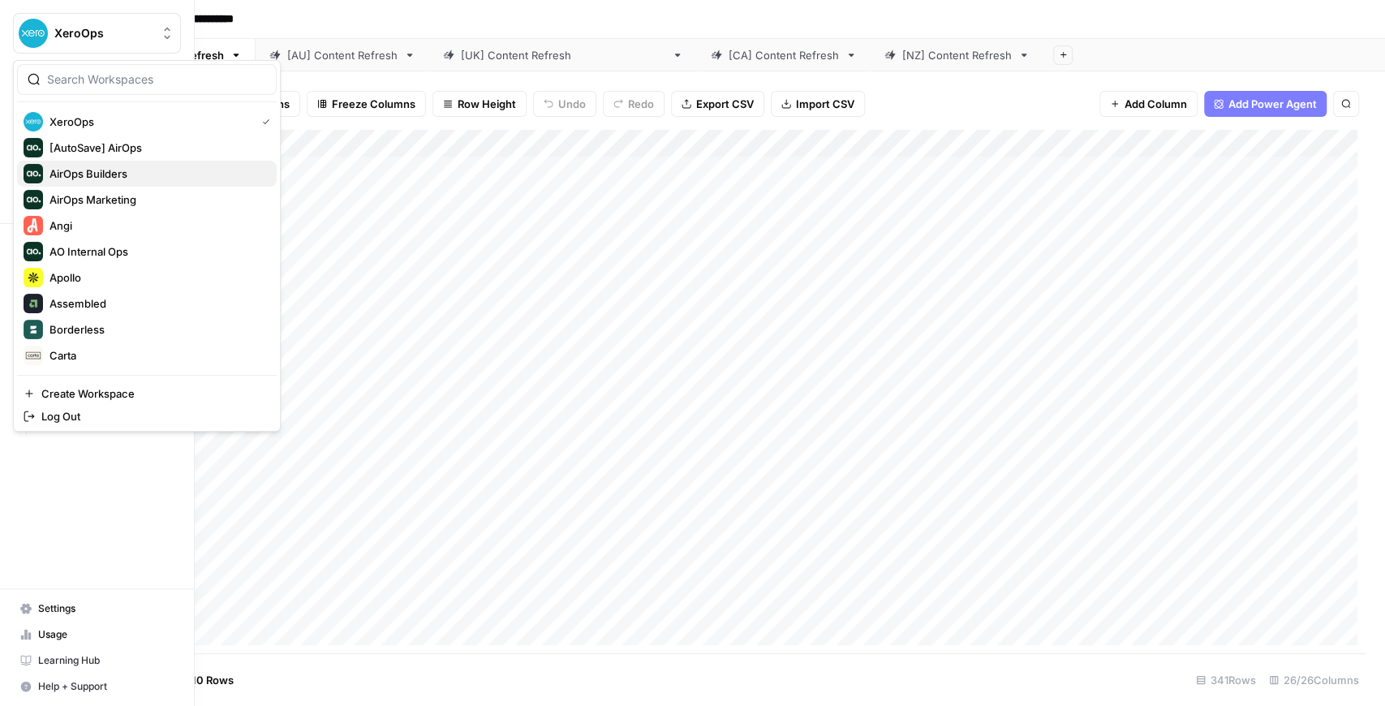
click at [108, 175] on span "AirOps Builders" at bounding box center [156, 174] width 214 height 16
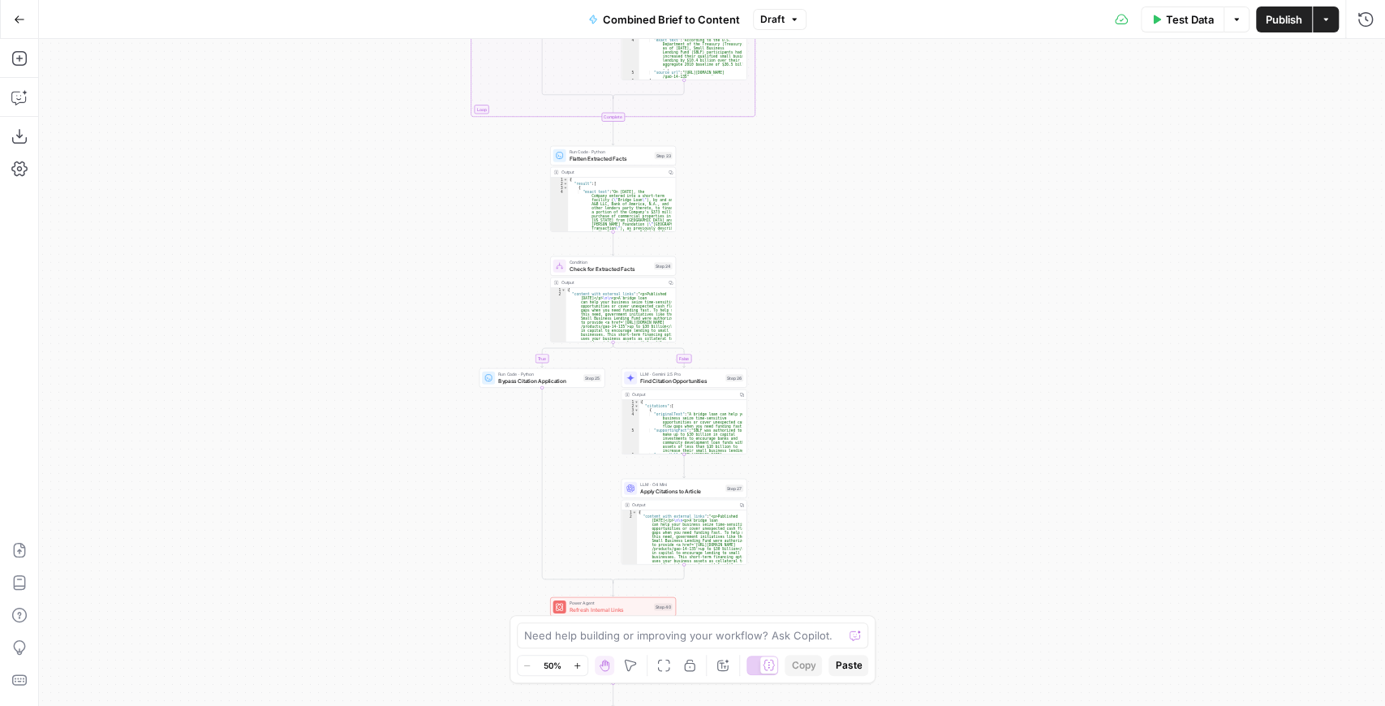
drag, startPoint x: 551, startPoint y: 303, endPoint x: 458, endPoint y: 195, distance: 143.3
click at [457, 185] on div "true false true false true false Workflow Input Settings Inputs LLM · GPT-4.1 E…" at bounding box center [712, 372] width 1346 height 667
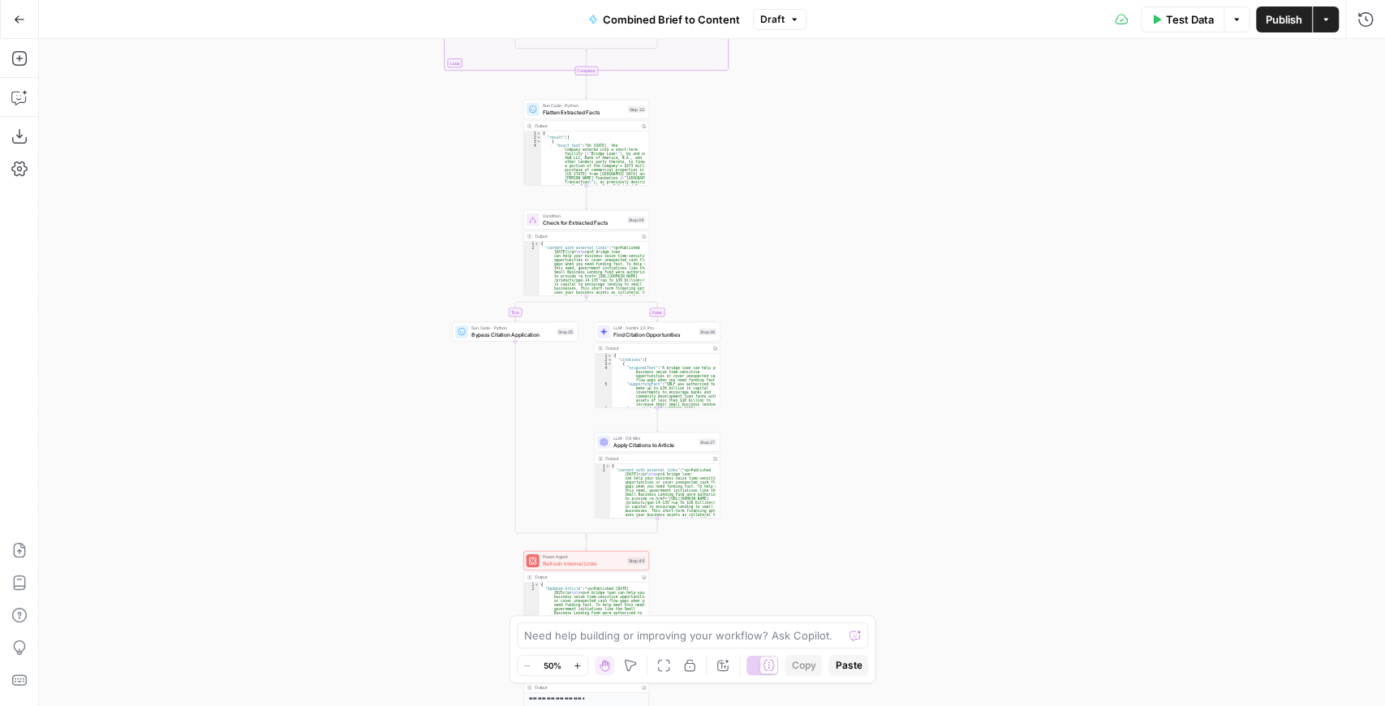
drag, startPoint x: 401, startPoint y: 285, endPoint x: 386, endPoint y: 192, distance: 94.5
click at [387, 196] on div "true false true false true false Workflow Input Settings Inputs LLM · GPT-4.1 E…" at bounding box center [712, 372] width 1346 height 667
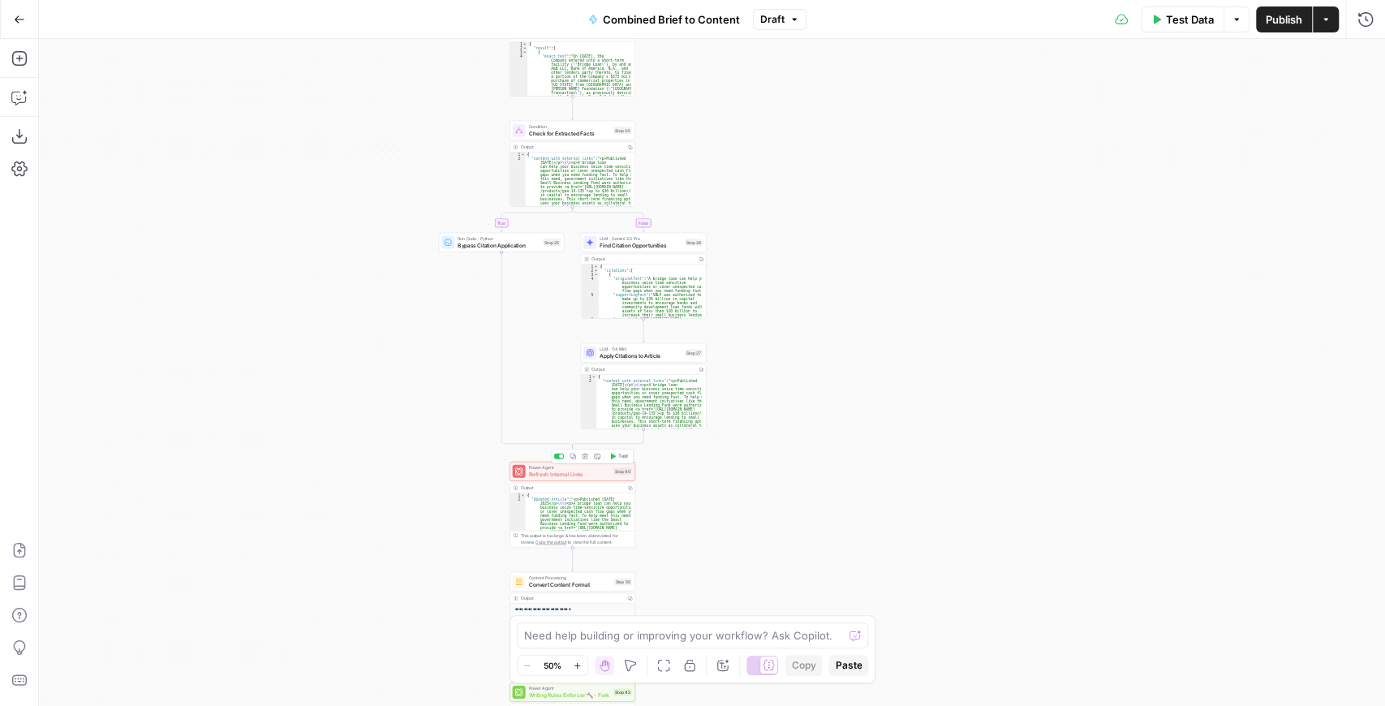
click at [524, 470] on div at bounding box center [519, 471] width 13 height 13
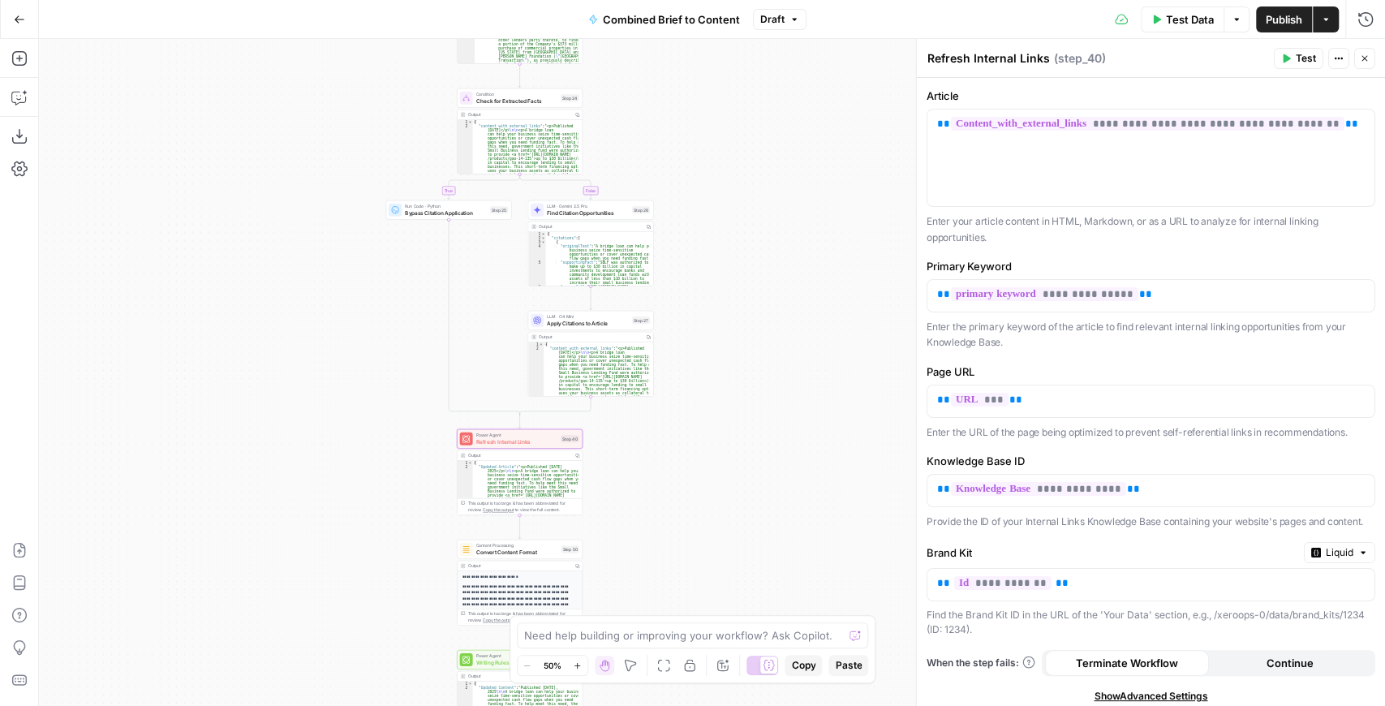
drag, startPoint x: 850, startPoint y: 403, endPoint x: 797, endPoint y: 371, distance: 61.9
click at [797, 371] on div "true false false true false true Workflow Input Settings Inputs LLM · GPT-4.1 E…" at bounding box center [712, 372] width 1346 height 667
click at [538, 444] on span "Refresh Internal Links" at bounding box center [517, 441] width 82 height 8
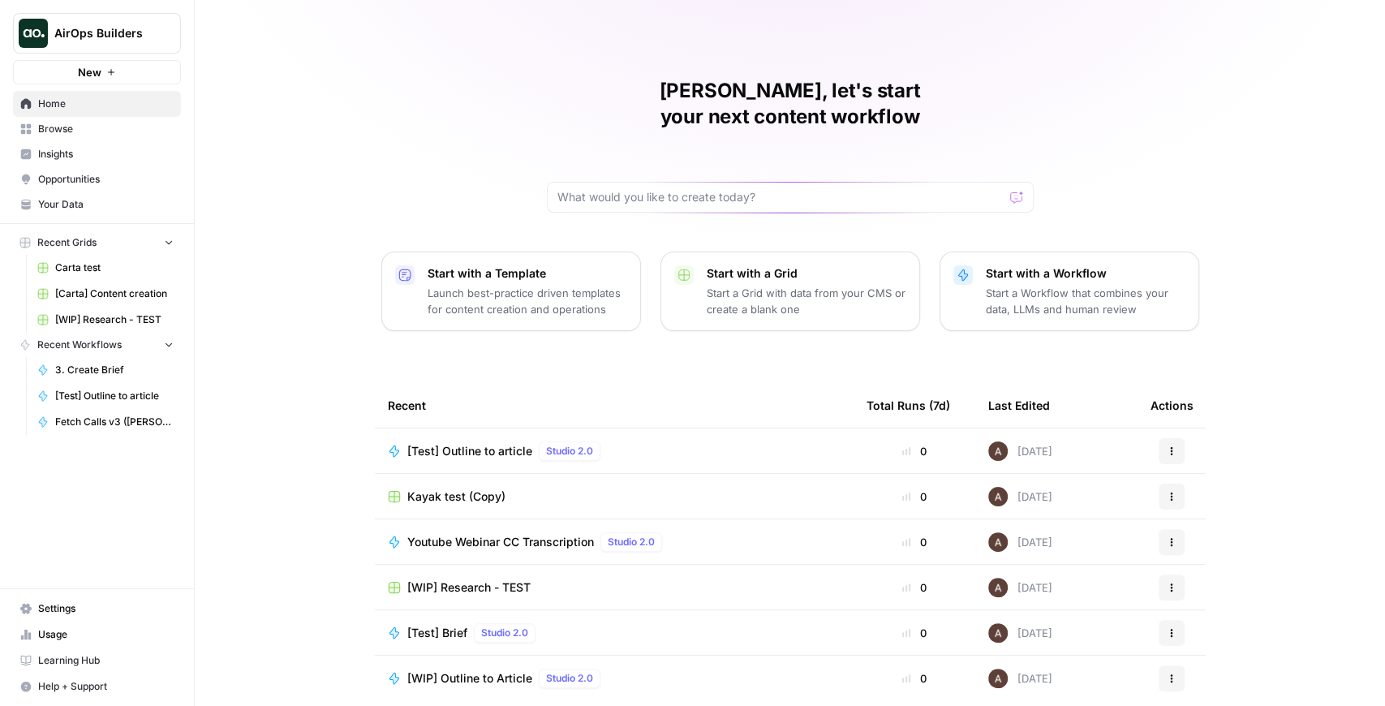
click at [450, 443] on span "[Test] Outline to article" at bounding box center [469, 451] width 125 height 16
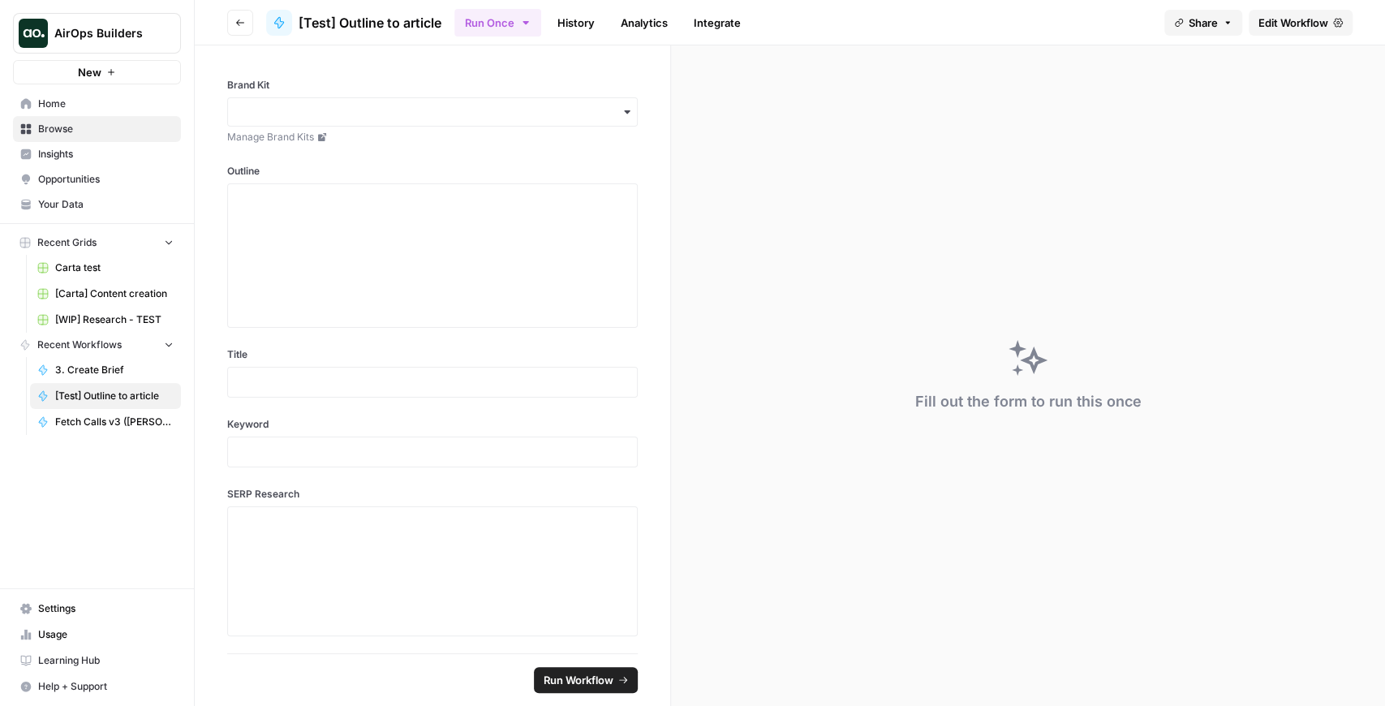
click at [1268, 24] on span "Edit Workflow" at bounding box center [1294, 23] width 70 height 16
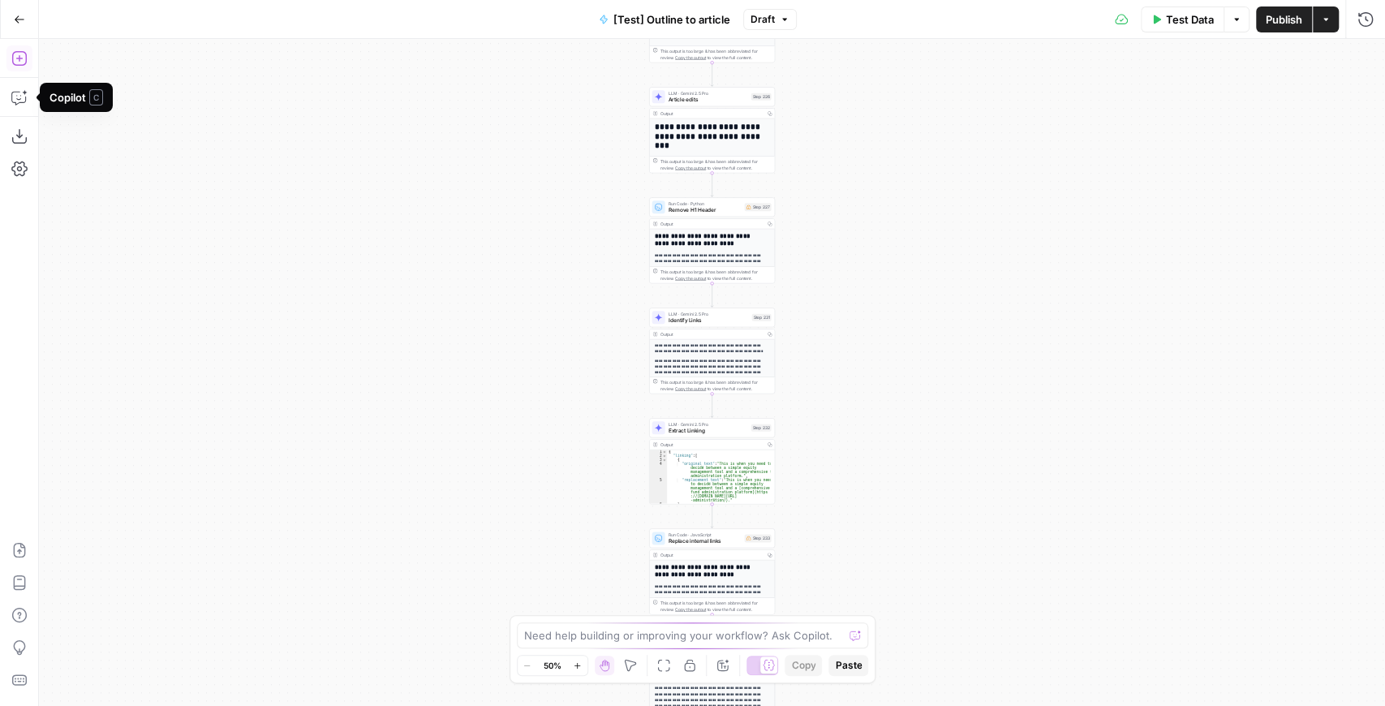
click at [18, 64] on icon "button" at bounding box center [19, 58] width 16 height 16
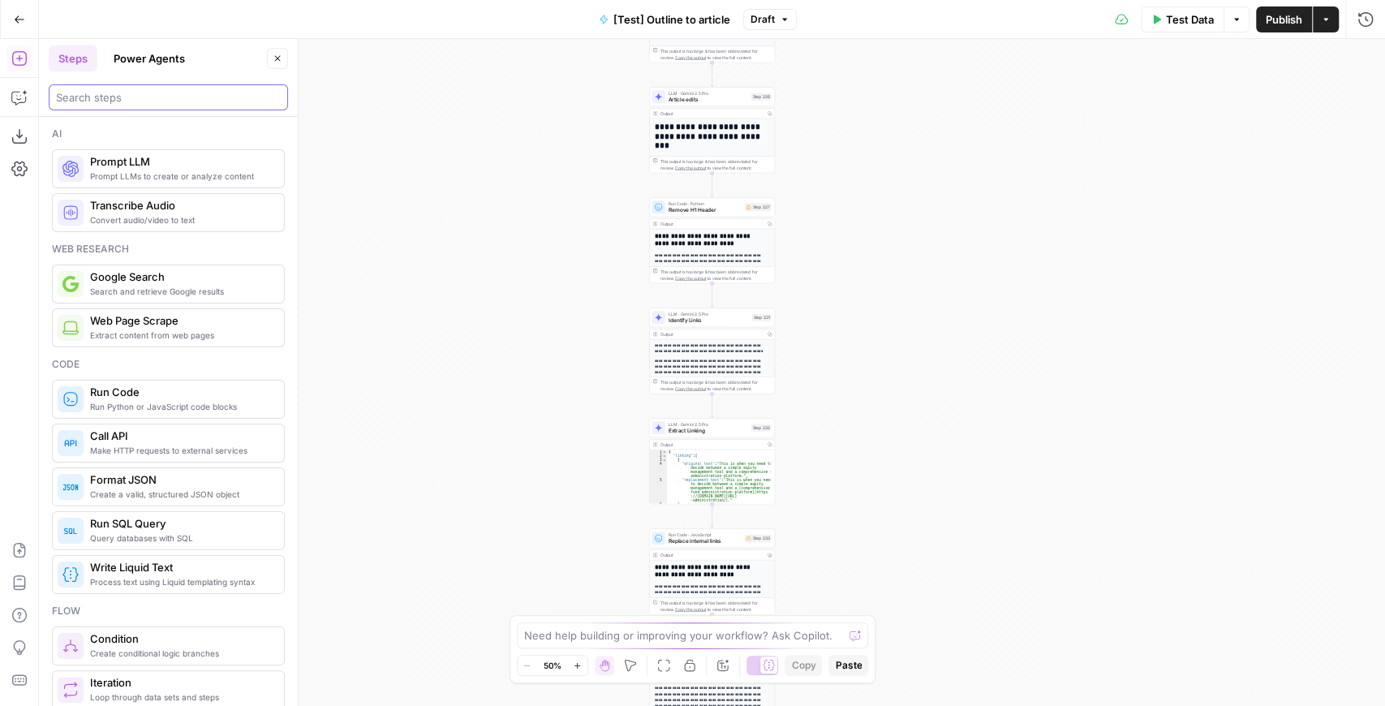
click at [102, 95] on input "search" at bounding box center [168, 97] width 225 height 16
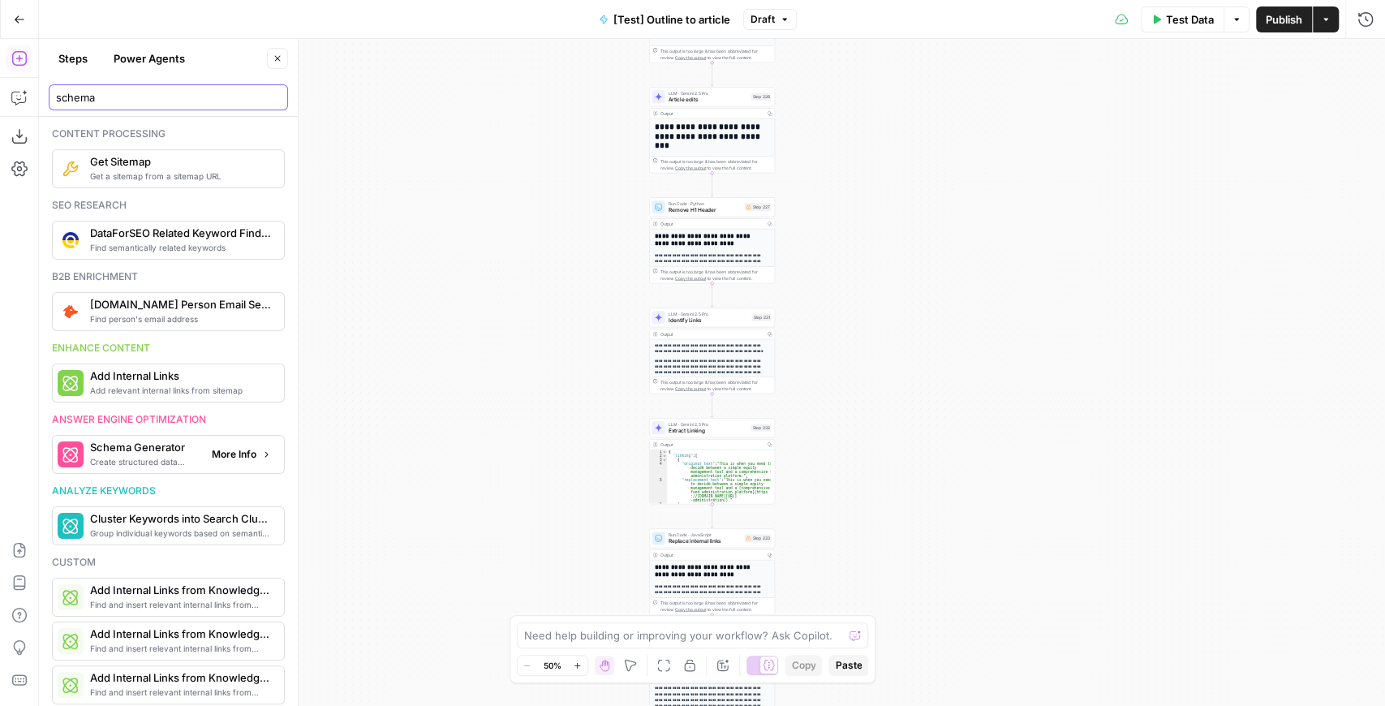
type input "schema"
click at [214, 458] on span "More Info" at bounding box center [234, 454] width 45 height 15
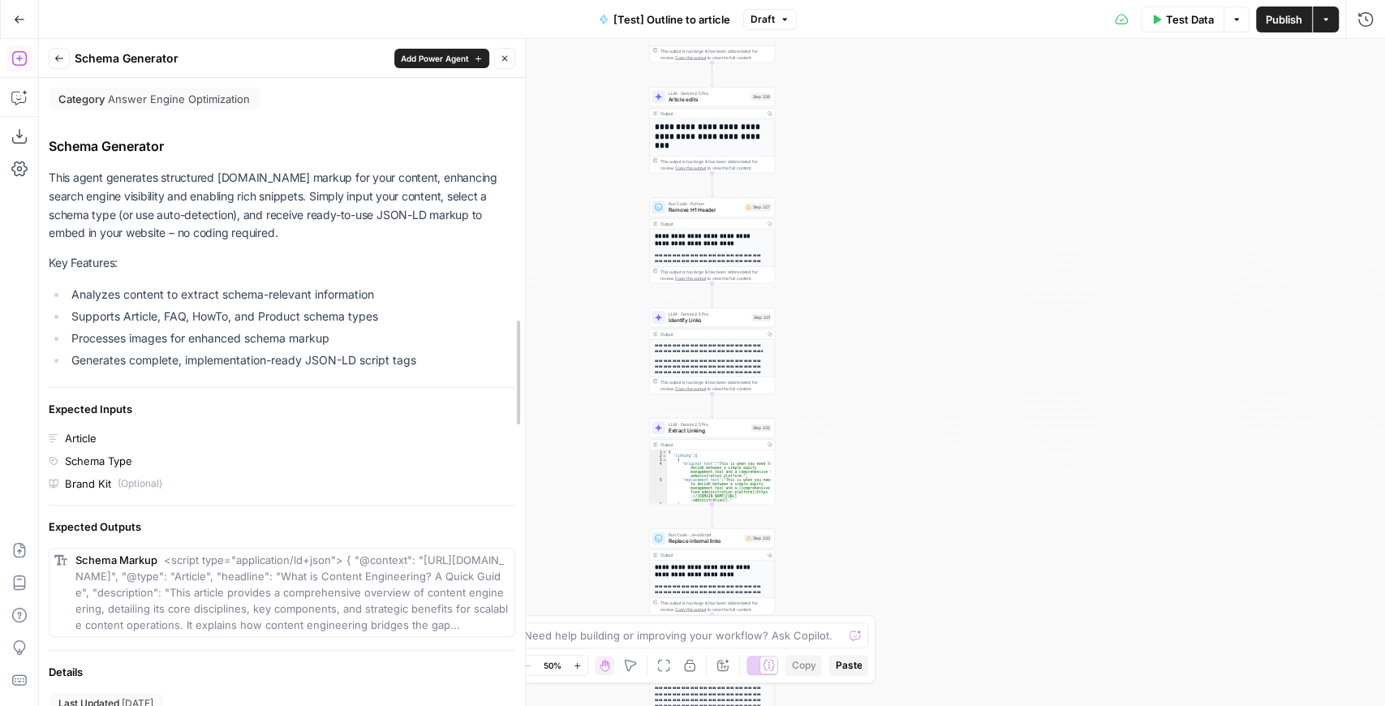
drag, startPoint x: 296, startPoint y: 233, endPoint x: 547, endPoint y: 235, distance: 250.7
click at [547, 235] on body "AirOps Builders New Home Browse Insights Opportunities Your Data Recent Grids C…" at bounding box center [692, 353] width 1385 height 706
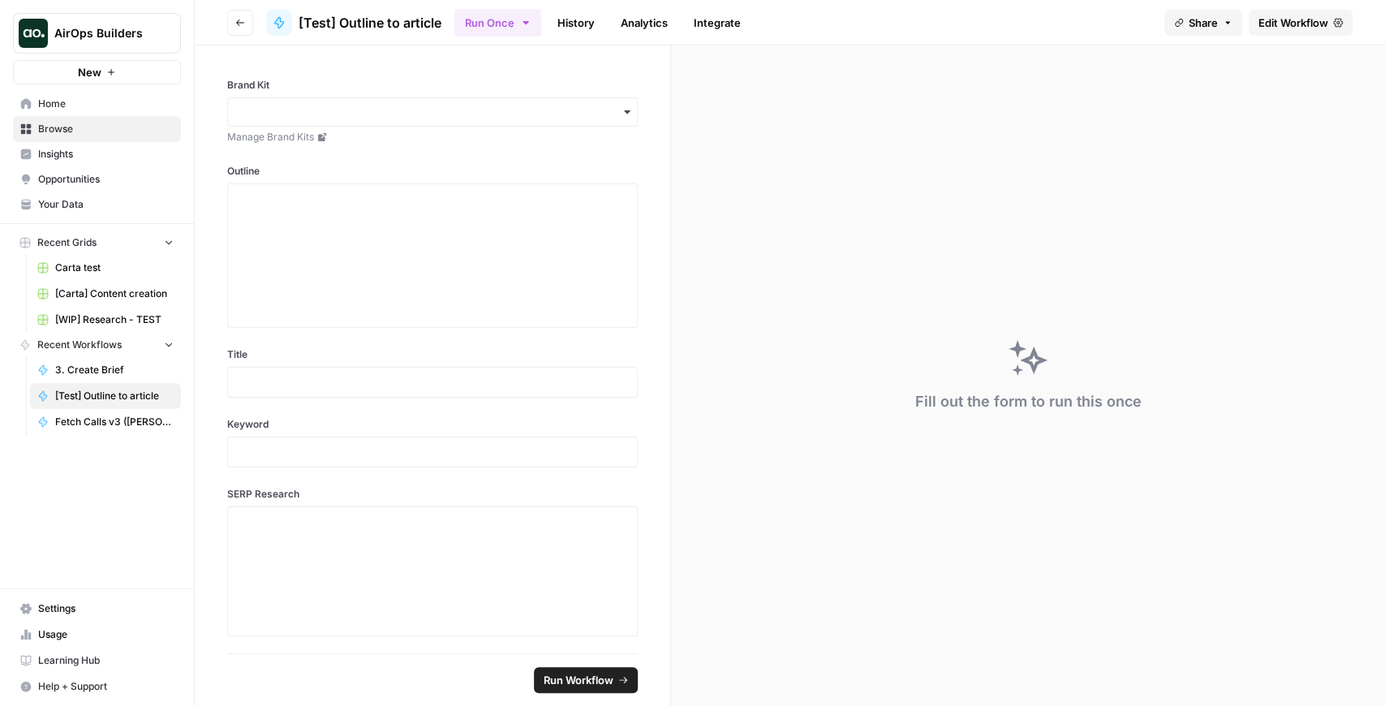
click at [92, 55] on div "AirOps Builders New" at bounding box center [97, 42] width 194 height 84
click at [84, 44] on button "AirOps Builders" at bounding box center [97, 33] width 168 height 41
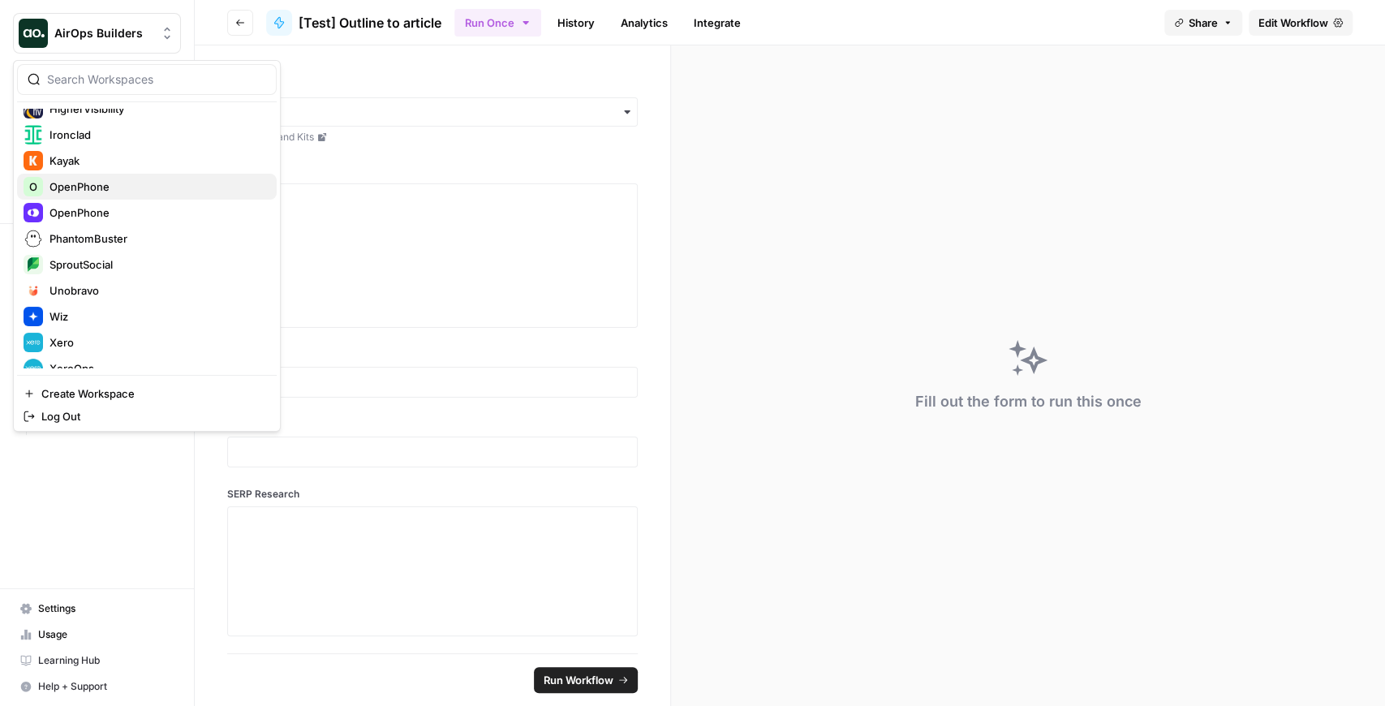
scroll to position [390, 0]
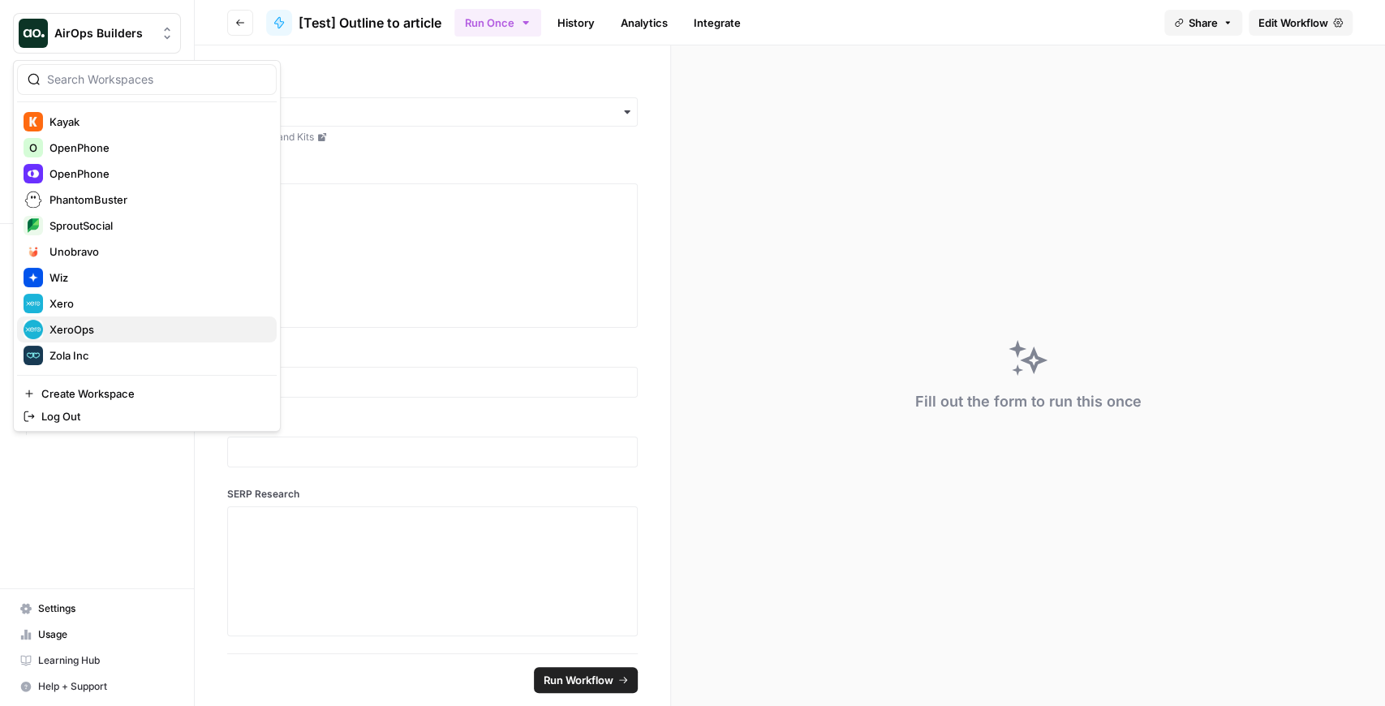
click at [113, 328] on span "XeroOps" at bounding box center [156, 329] width 214 height 16
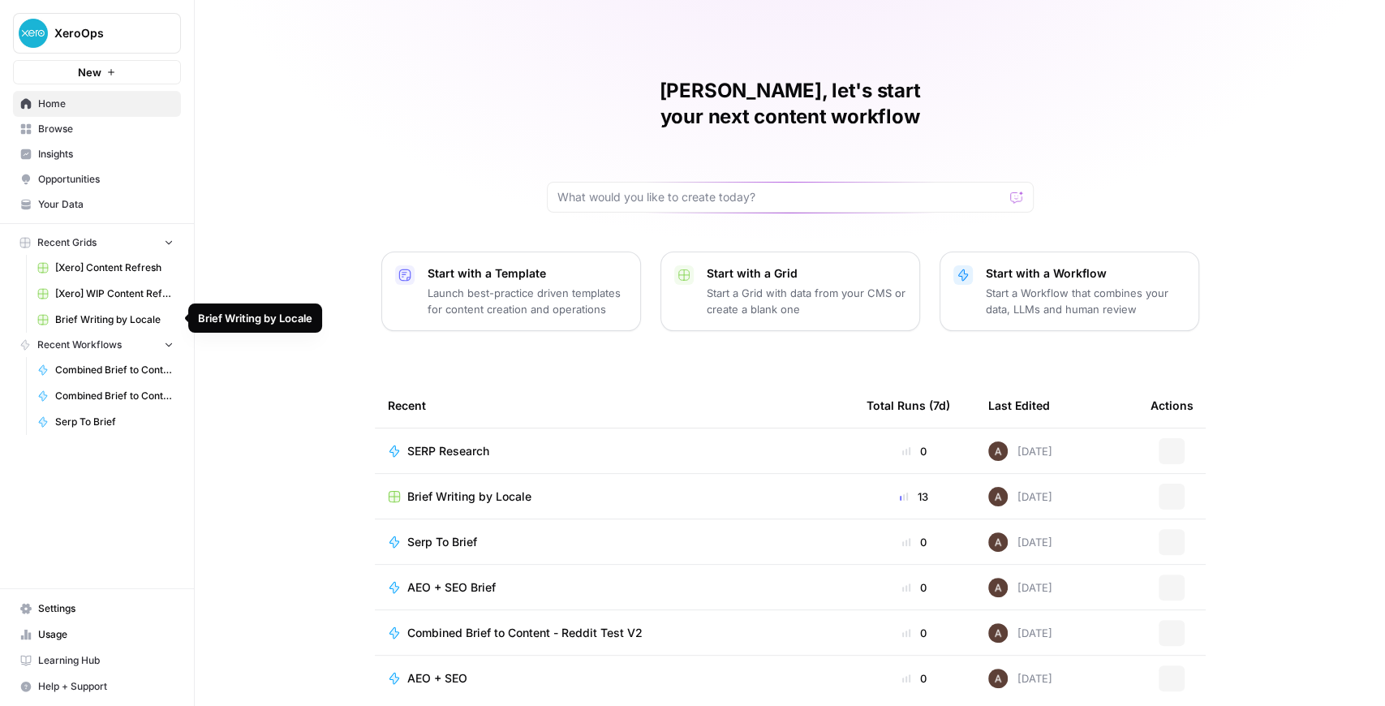
click at [126, 314] on span "Brief Writing by Locale" at bounding box center [114, 319] width 118 height 15
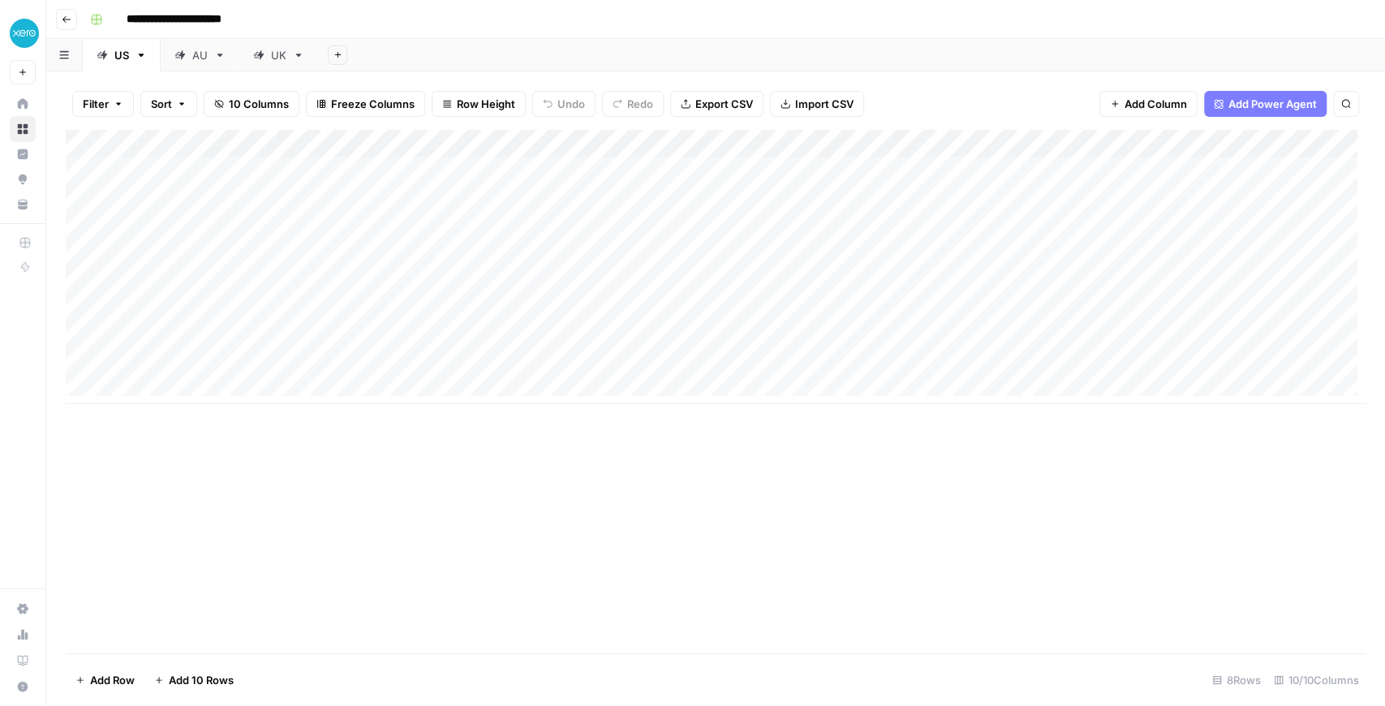
click at [767, 143] on div "Add Column" at bounding box center [716, 267] width 1300 height 274
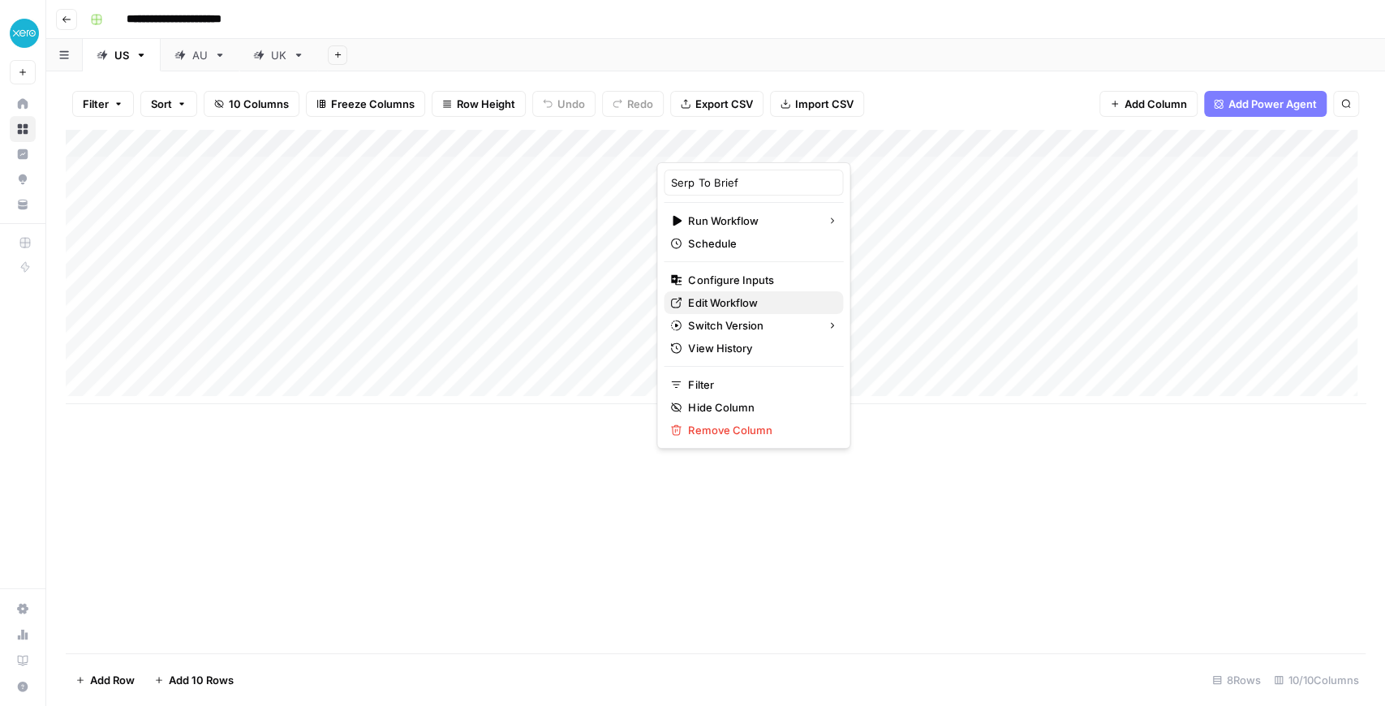
click at [726, 303] on span "Edit Workflow" at bounding box center [759, 303] width 142 height 16
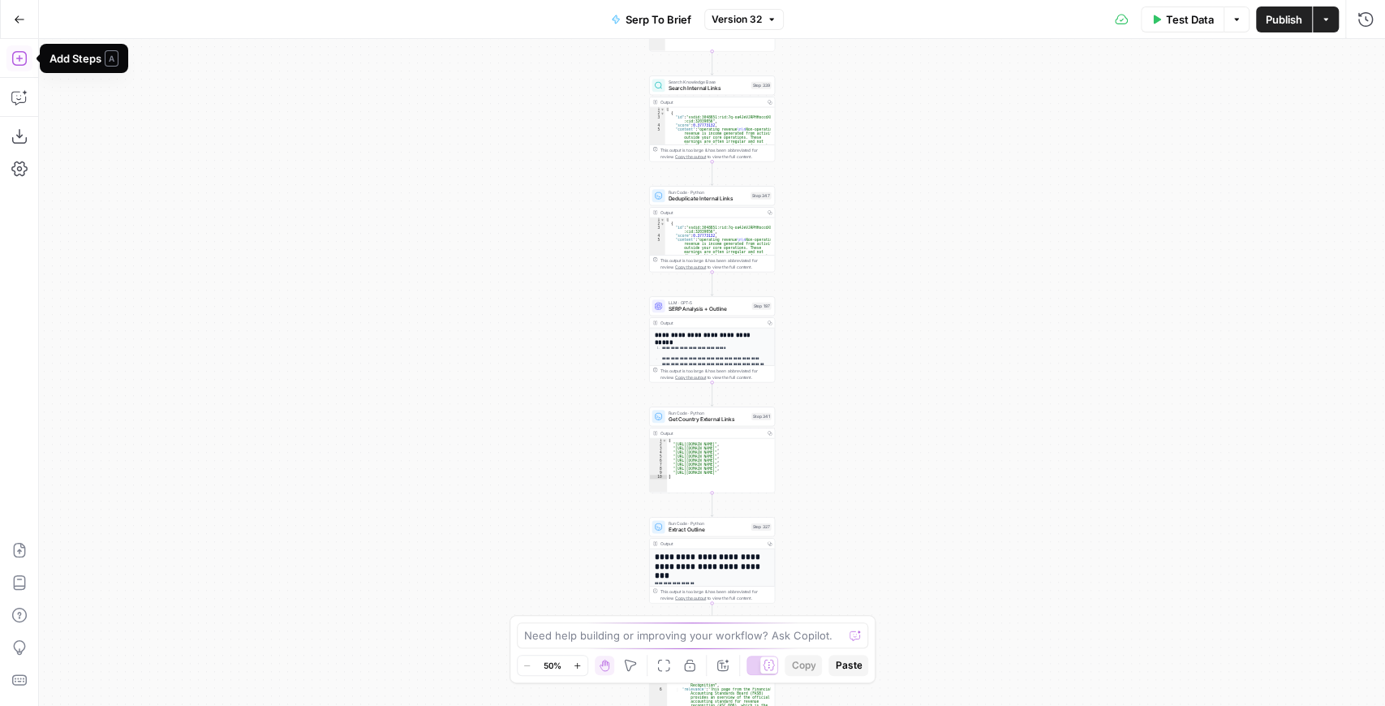
click at [18, 60] on icon "button" at bounding box center [19, 58] width 16 height 16
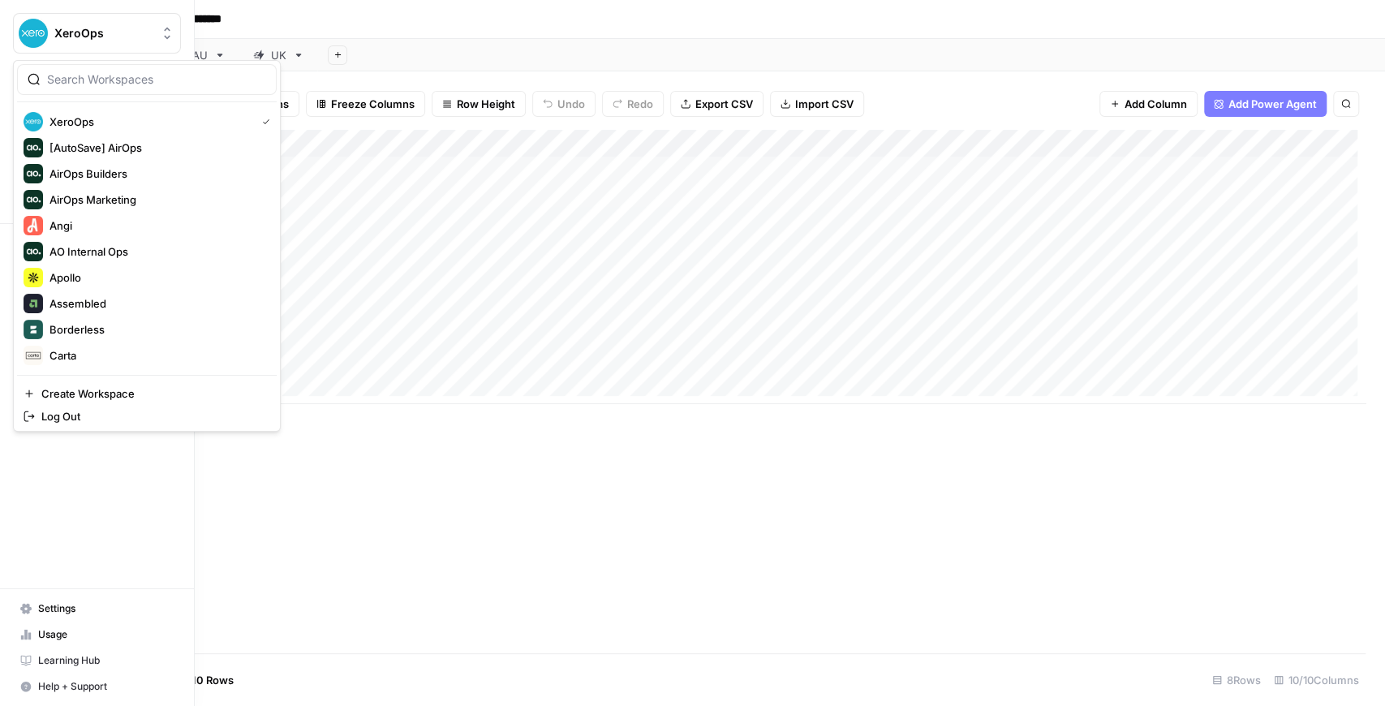
click at [28, 35] on img "Workspace: XeroOps" at bounding box center [33, 33] width 29 height 29
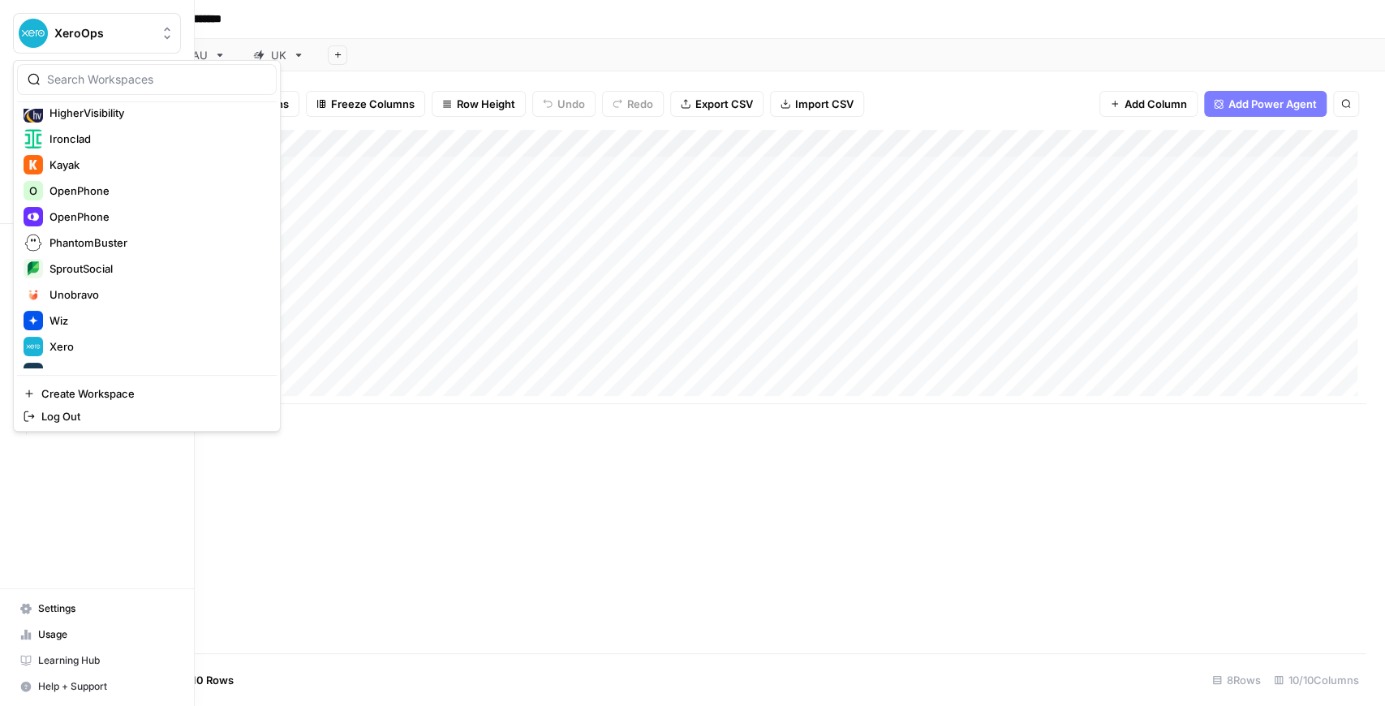
scroll to position [390, 0]
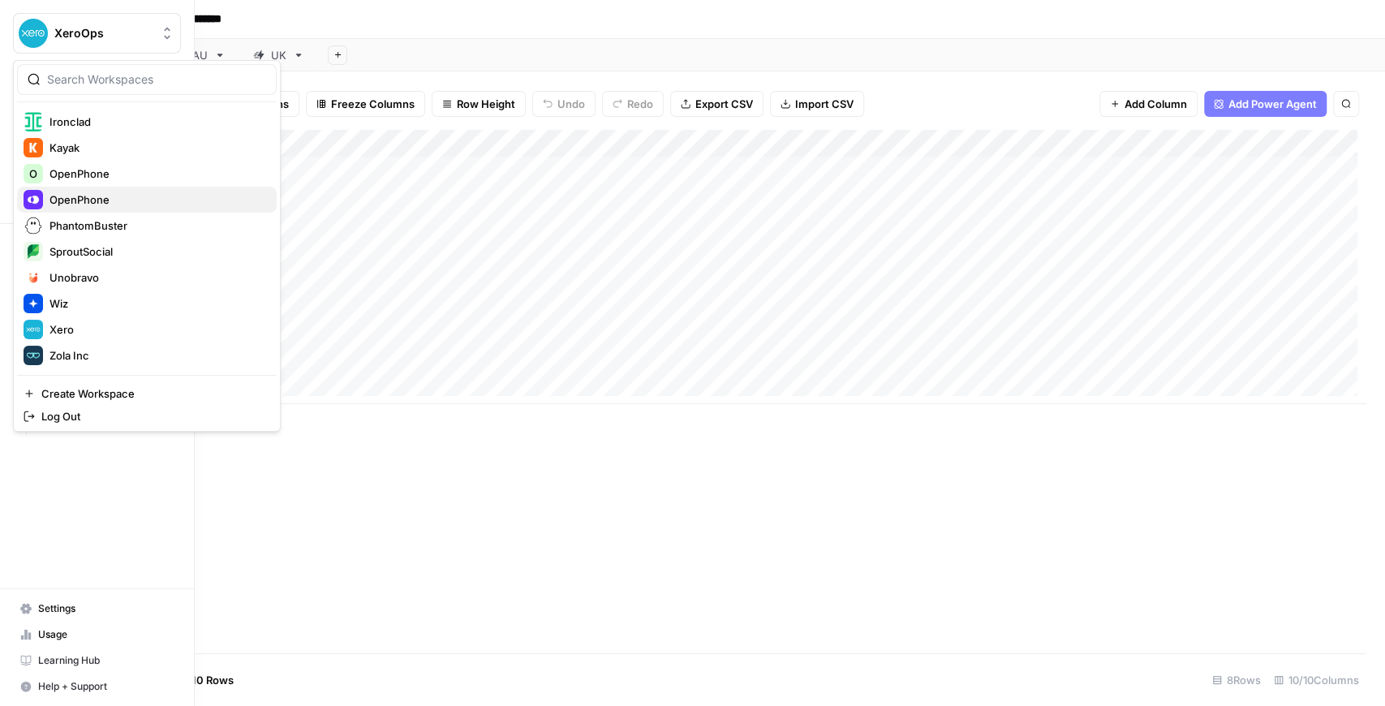
click at [141, 204] on span "OpenPhone" at bounding box center [156, 200] width 214 height 16
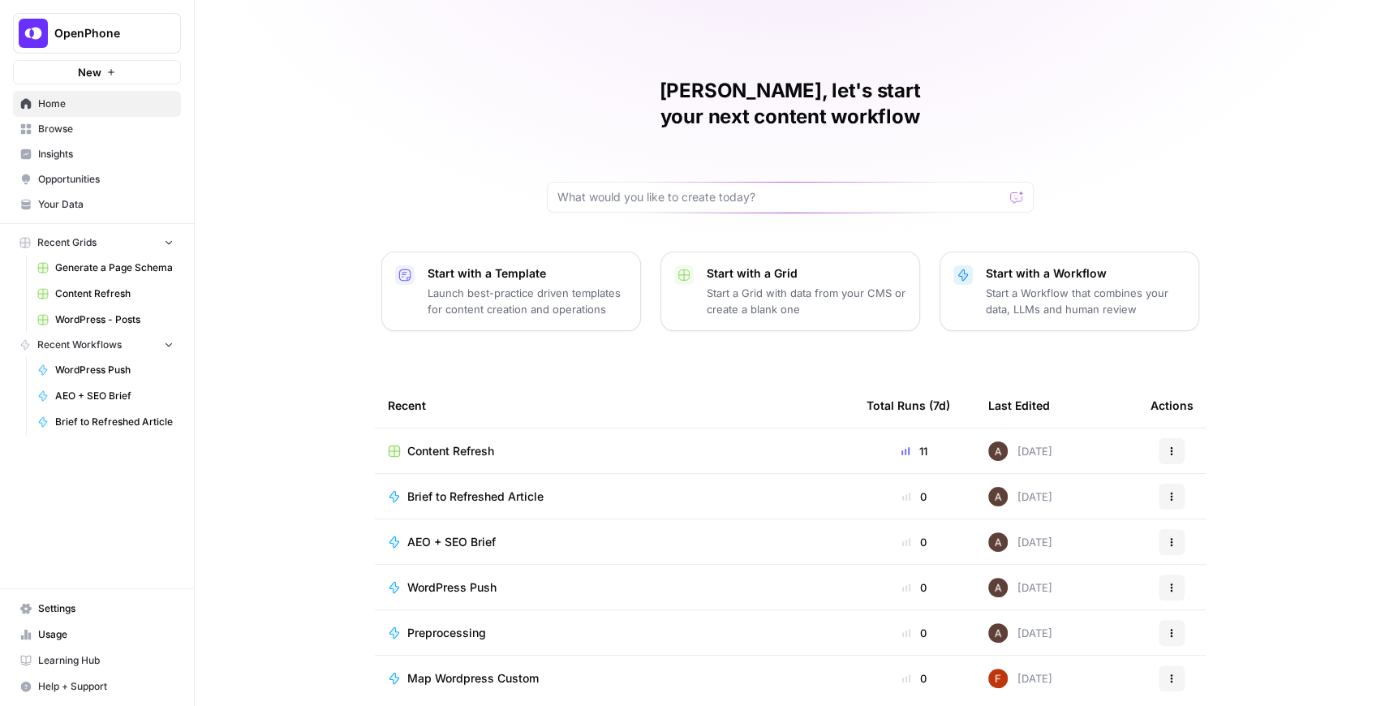
click at [94, 195] on link "Your Data" at bounding box center [97, 205] width 168 height 26
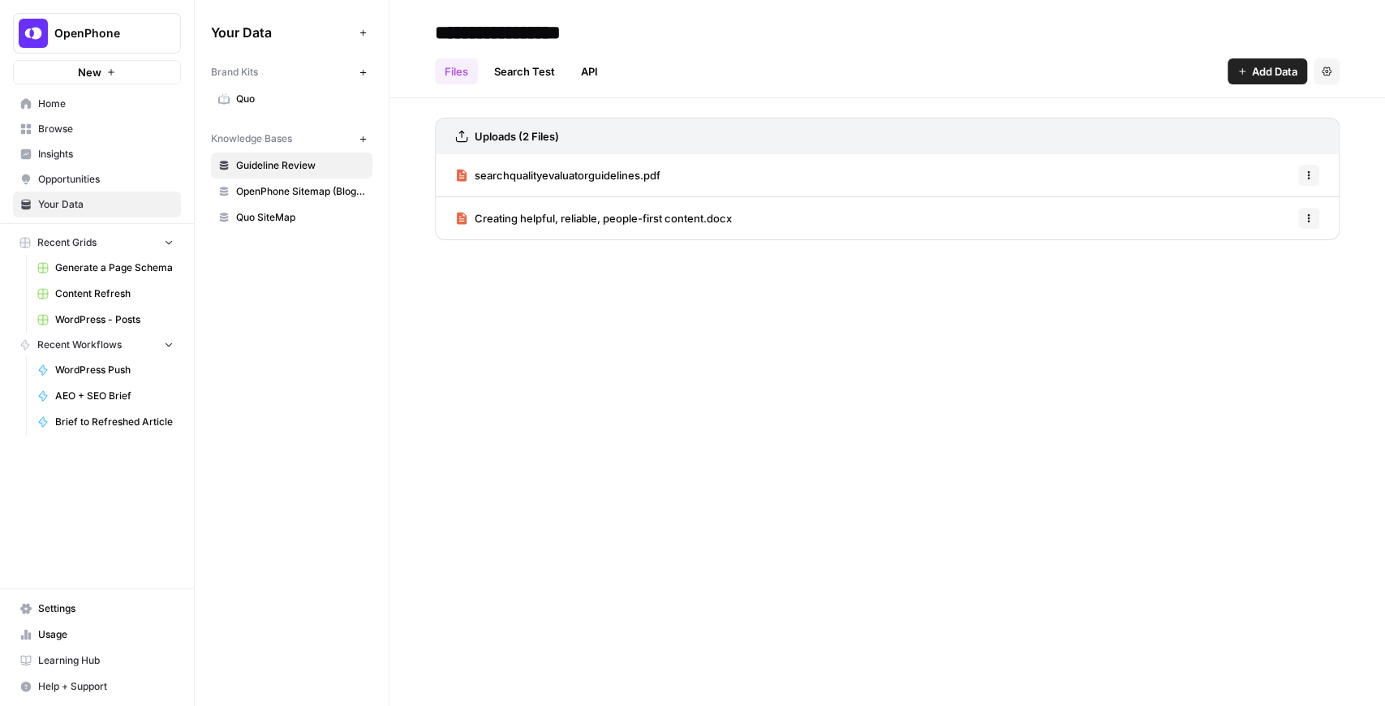
click at [363, 140] on icon "button" at bounding box center [362, 139] width 6 height 6
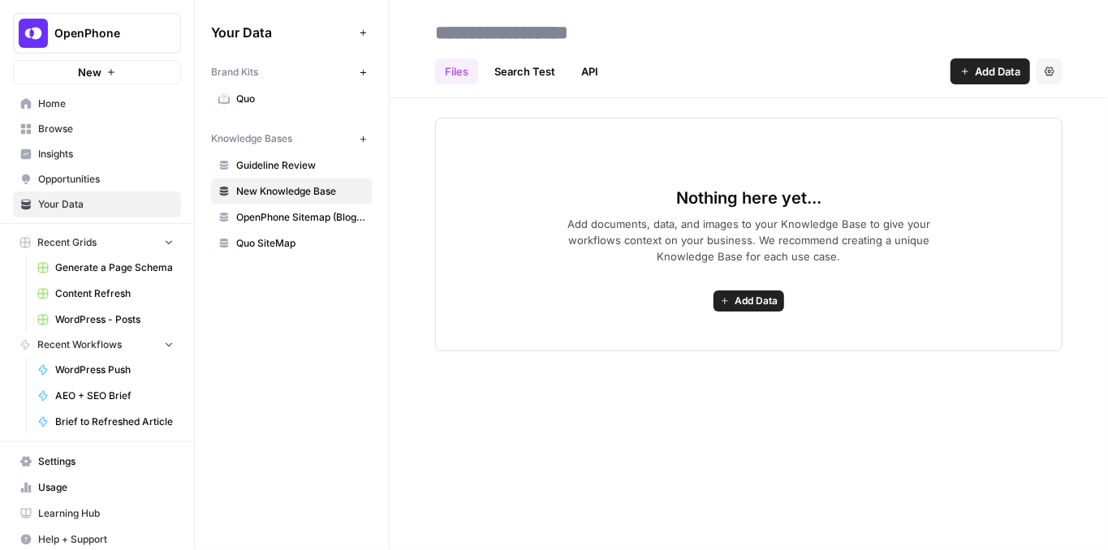
click at [605, 30] on input at bounding box center [558, 32] width 260 height 32
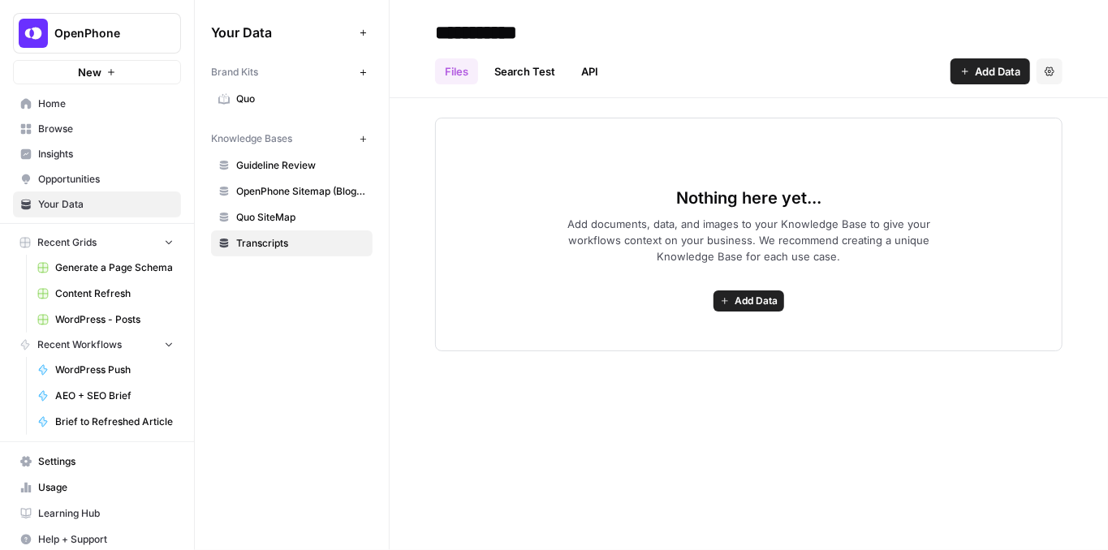
type input "**********"
click at [652, 148] on div "Nothing here yet... Add documents, data, and images to your Knowledge Base to g…" at bounding box center [748, 235] width 627 height 234
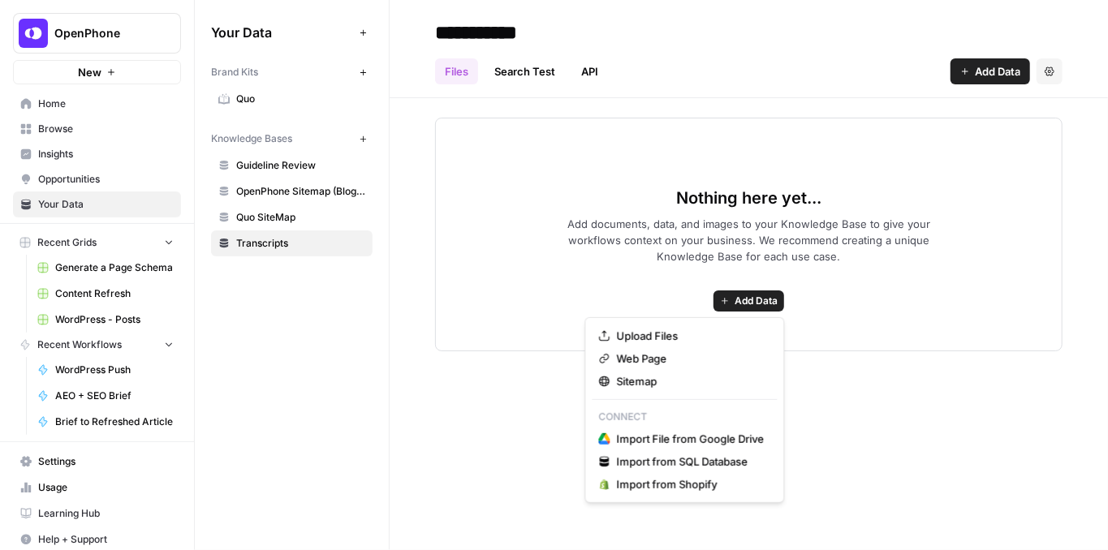
click at [767, 294] on span "Add Data" at bounding box center [755, 301] width 43 height 15
click at [67, 24] on button "OpenPhone" at bounding box center [97, 33] width 168 height 41
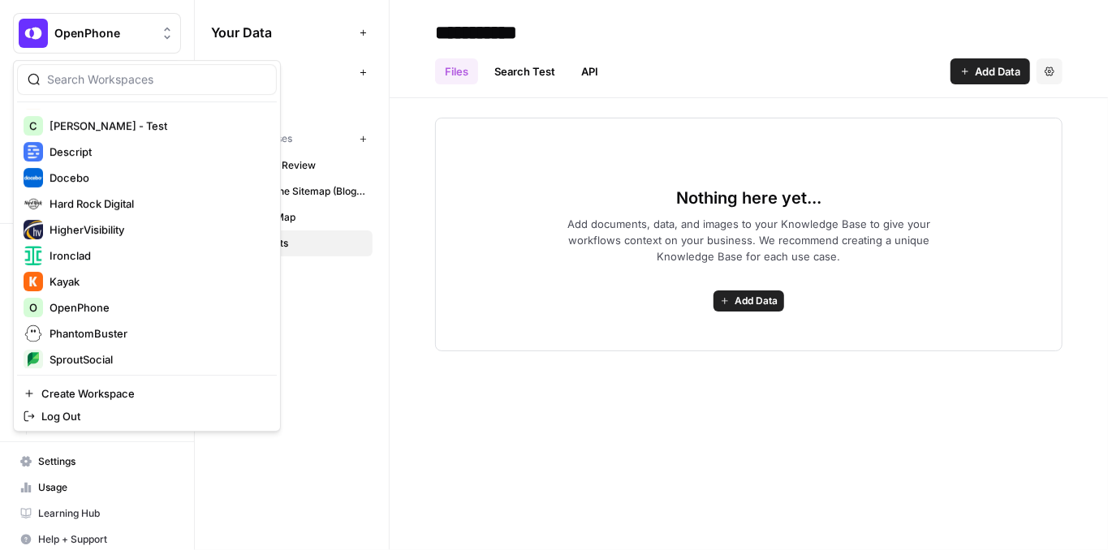
scroll to position [270, 0]
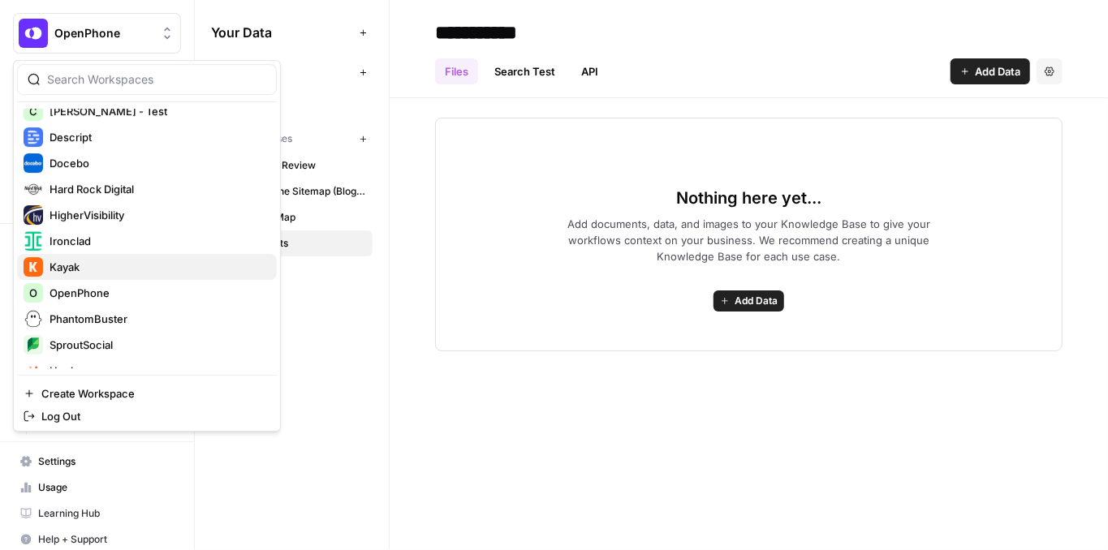
click at [84, 268] on span "Kayak" at bounding box center [156, 267] width 214 height 16
